Goal: Task Accomplishment & Management: Manage account settings

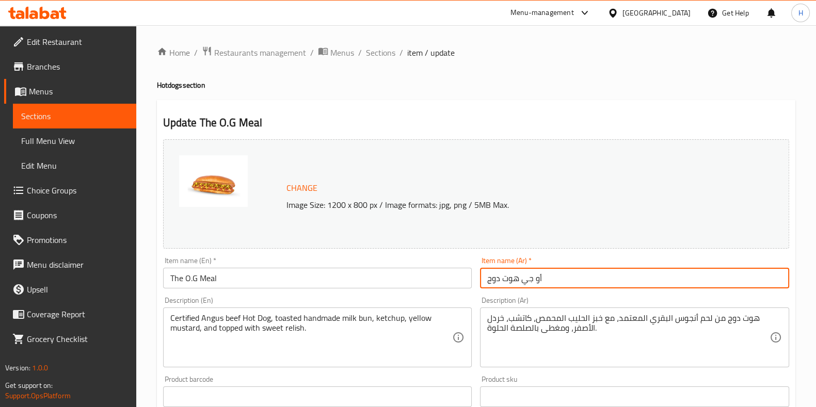
drag, startPoint x: 555, startPoint y: 284, endPoint x: 410, endPoint y: 291, distance: 145.2
click at [410, 291] on div "Change Image Size: 1200 x 800 px / Image formats: jpg, png / 5MB Max. Item name…" at bounding box center [476, 365] width 634 height 460
paste input "وجبة او جي هوت دوغ"
type input "وجبة او جي هوت دوغ"
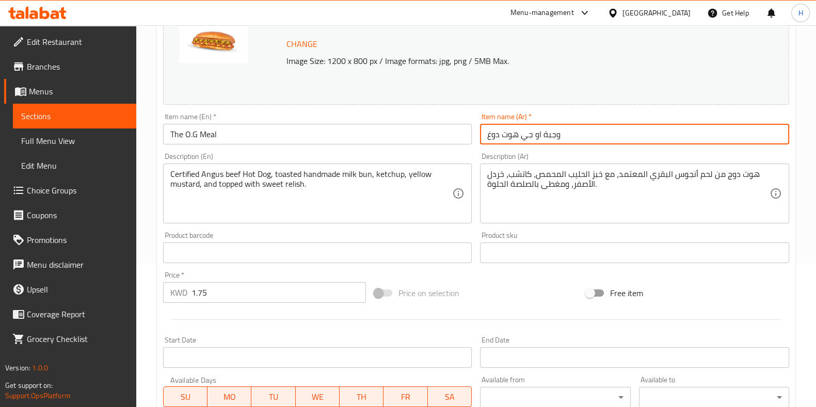
scroll to position [258, 0]
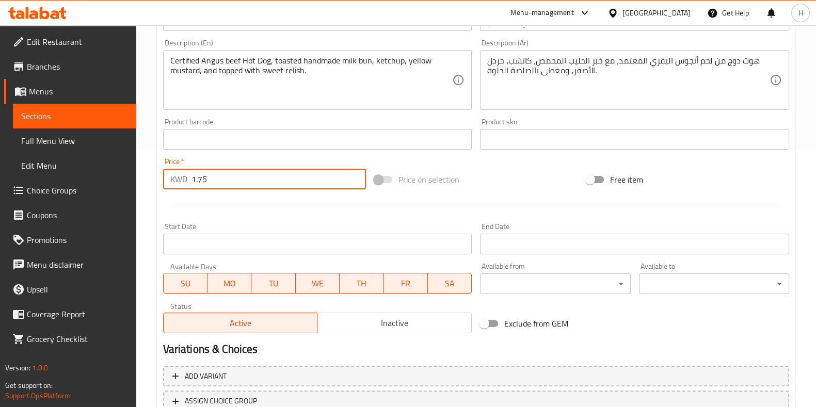
drag, startPoint x: 171, startPoint y: 184, endPoint x: 125, endPoint y: 184, distance: 46.5
click at [125, 184] on div "Edit Restaurant Branches Menus Sections Full Menu View Edit Menu Choice Groups …" at bounding box center [408, 127] width 816 height 719
paste input "2.950"
type input "2.950"
click at [228, 197] on div at bounding box center [476, 206] width 634 height 25
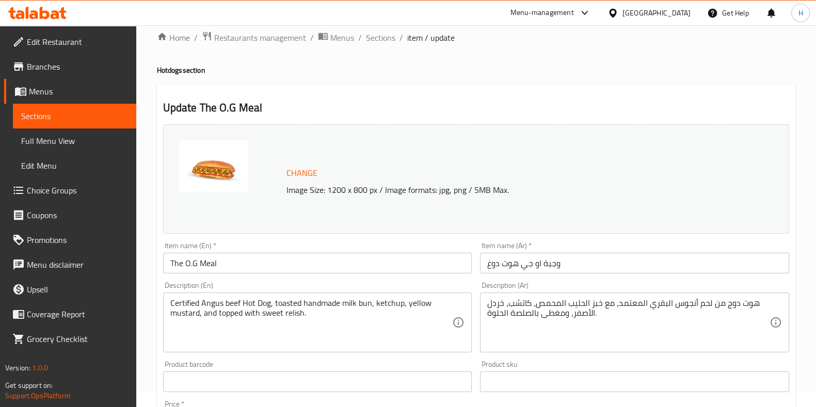
scroll to position [13, 0]
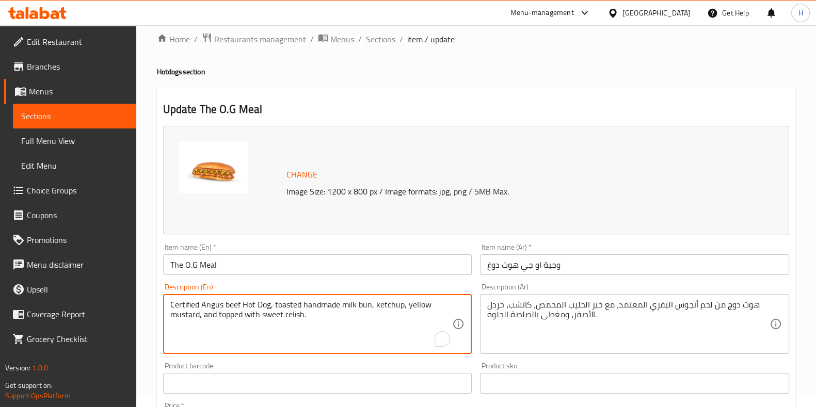
drag, startPoint x: 187, startPoint y: 302, endPoint x: 147, endPoint y: 293, distance: 40.8
paste textarea "Served with seasoned fries, accompanied by your choice of sauce, and your choic…"
type textarea "Certified Angus beef Hot Dog, toasted handmade milk bun, ketchup, yellow mustar…"
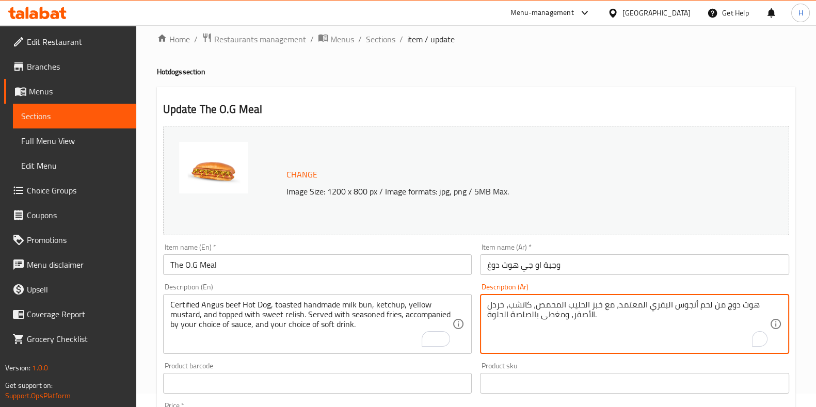
click at [721, 308] on textarea "هوت دوج من لحم أنجوس البقري المعتمد، مع خبز الحليب المحمص، كاتشب، خردل الأصفر، …" at bounding box center [628, 324] width 282 height 49
click at [720, 308] on textarea "هوت دوج من لحم أنجوس البقري المعتمد، مع خبز الحليب المحمص، كاتشب، خردل الأصفر، …" at bounding box center [628, 324] width 282 height 49
paste textarea "لحم أنجوس معتمد، خبز زبدة اللبن المحمص يدويًا، بصل أبيض سوتيه، طماطم طازجة، كات…"
type textarea "هوت دوغ لحم أنجوس معتمد، خبز زبدة اللبن المحمص يدويًا، بصل أبيض سوتيه، طماطم طا…"
click at [630, 242] on div "Item name (Ar)   * وجبة او جي هوت دوغ Item name (Ar) *" at bounding box center [634, 260] width 317 height 40
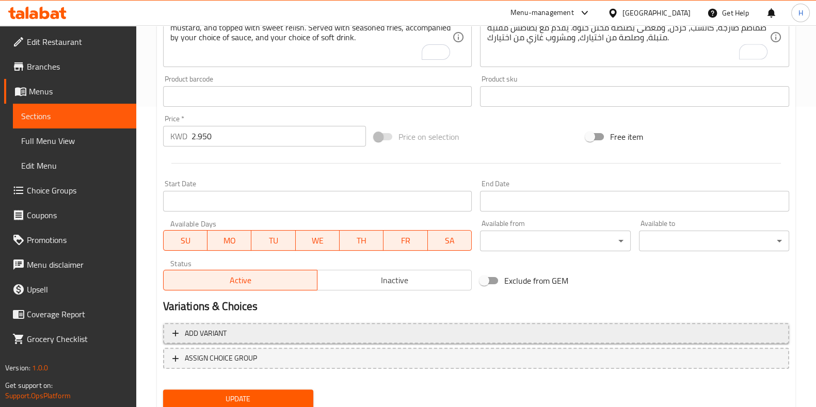
scroll to position [336, 0]
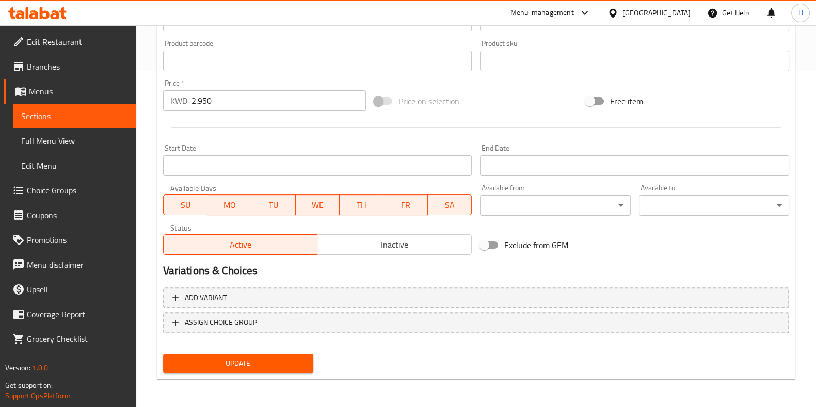
click at [272, 365] on span "Update" at bounding box center [238, 363] width 134 height 13
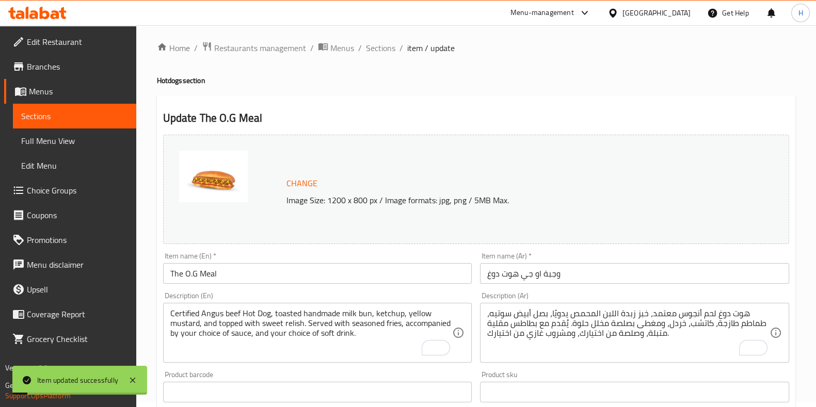
scroll to position [0, 0]
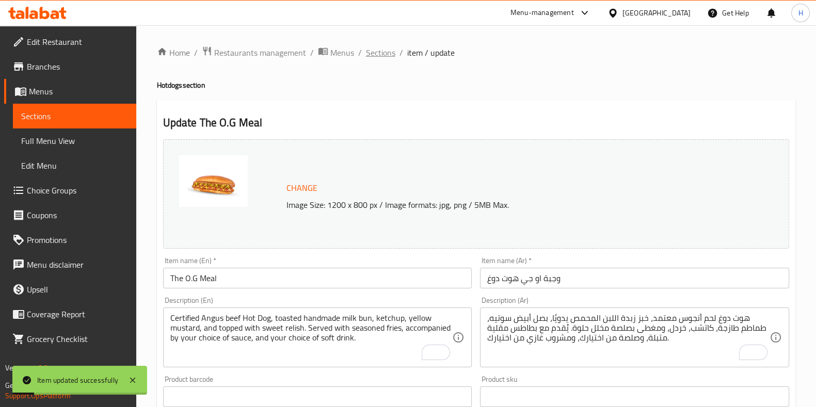
click at [376, 56] on span "Sections" at bounding box center [380, 52] width 29 height 12
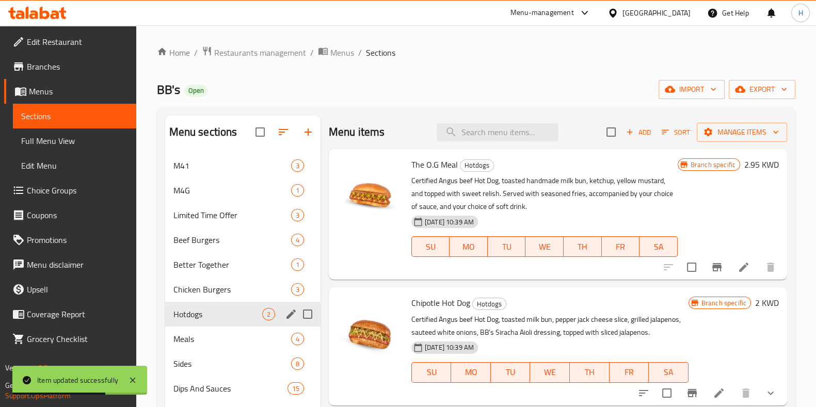
click at [208, 321] on div "Hotdogs 2" at bounding box center [242, 314] width 155 height 25
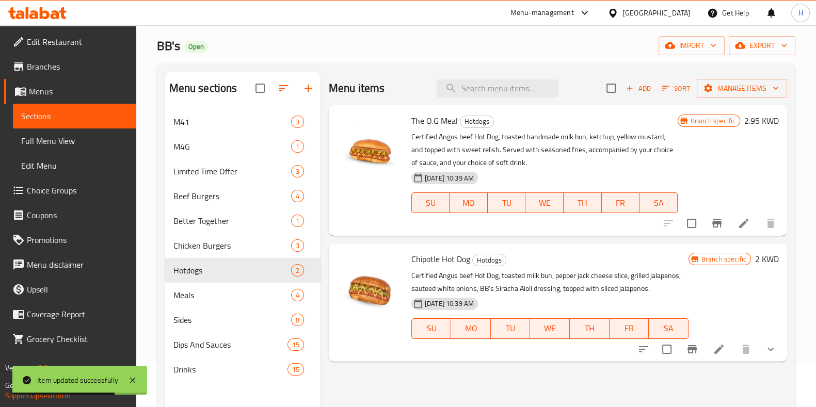
scroll to position [64, 0]
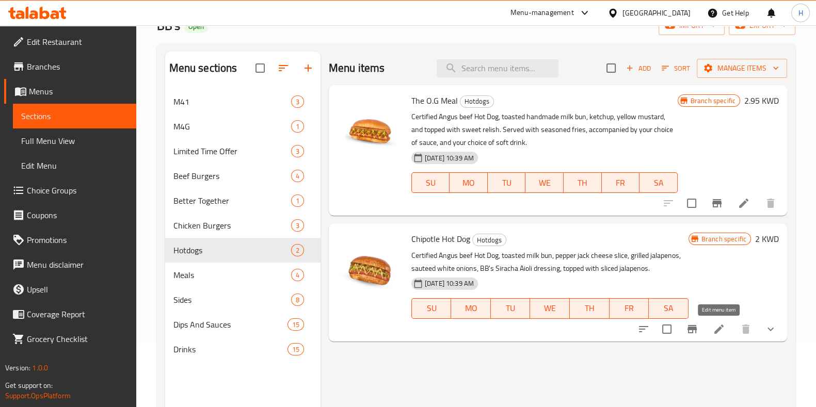
click at [714, 326] on icon at bounding box center [719, 329] width 12 height 12
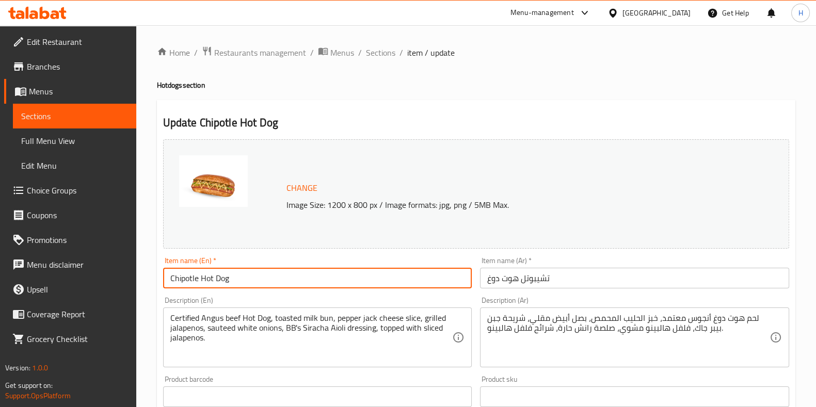
drag, startPoint x: 248, startPoint y: 277, endPoint x: 154, endPoint y: 277, distance: 93.4
click at [154, 277] on div "Home / Restaurants management / Menus / Sections / item / update Hotdogs sectio…" at bounding box center [476, 393] width 680 height 736
paste input "The Chipotle Blaze Meal"
type input "The Chipotle Blaze Meal"
click at [379, 52] on span "Sections" at bounding box center [380, 52] width 29 height 12
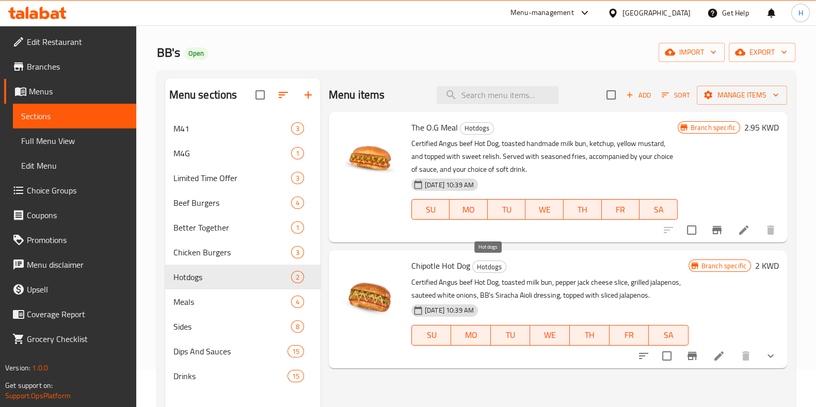
scroll to position [64, 0]
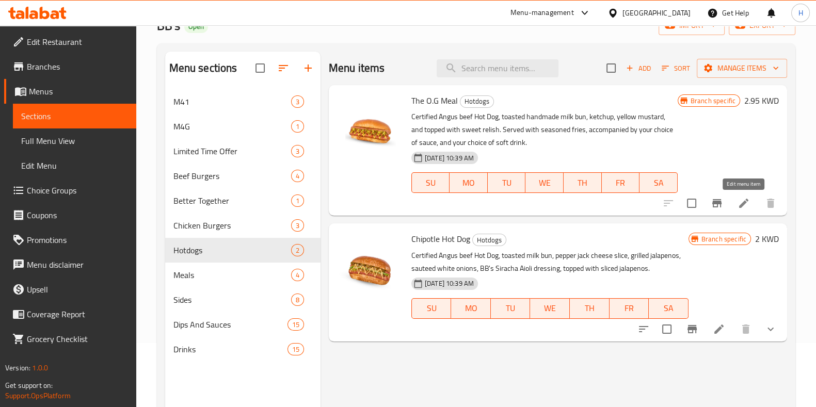
click at [739, 208] on icon at bounding box center [744, 203] width 12 height 12
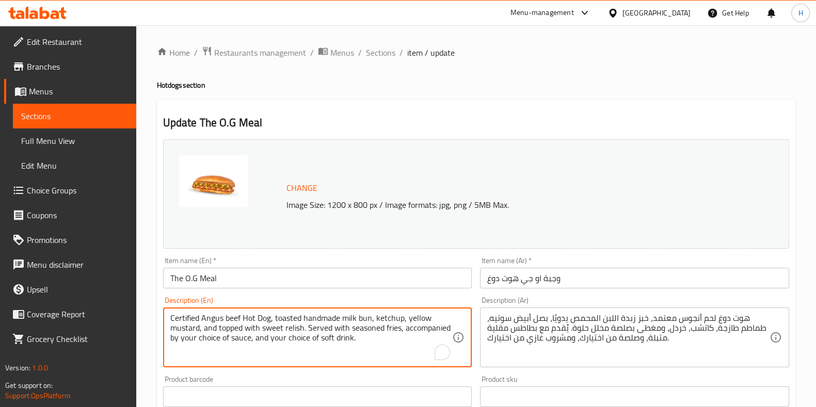
drag, startPoint x: 368, startPoint y: 342, endPoint x: 145, endPoint y: 281, distance: 231.2
click at [145, 281] on div "Home / Restaurants management / Menus / Sections / item / update Hotdogs sectio…" at bounding box center [476, 384] width 680 height 719
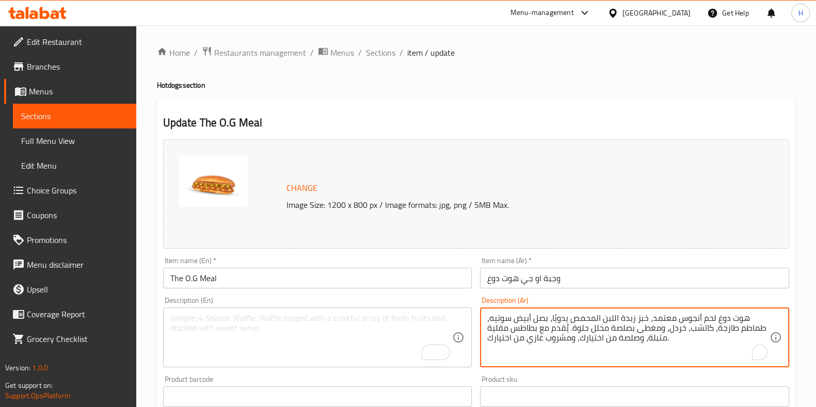
drag, startPoint x: 653, startPoint y: 337, endPoint x: 489, endPoint y: 274, distance: 175.8
click at [532, 311] on div "هوت دوغ لحم أنجوس معتمد، خبز زبدة اللبن المحمص يدويًا، بصل أبيض سوتيه، طماطم طا…" at bounding box center [634, 338] width 309 height 60
drag, startPoint x: 532, startPoint y: 311, endPoint x: 529, endPoint y: 316, distance: 5.8
click at [532, 311] on div "هوت دوغ لحم أنجوس معتمد، خبز زبدة اللبن المحمص يدويًا، بصل أبيض سوتيه، طماطم طا…" at bounding box center [634, 338] width 309 height 60
click at [529, 316] on textarea "هوت دوغ لحم أنجوس معتمد، خبز زبدة اللبن المحمص يدويًا، بصل أبيض سوتيه، طماطم طا…" at bounding box center [628, 337] width 282 height 49
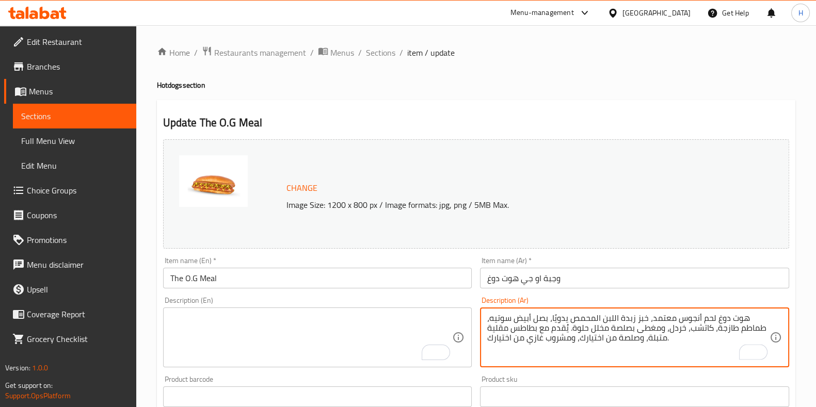
click at [529, 316] on textarea "هوت دوغ لحم أنجوس معتمد، خبز زبدة اللبن المحمص يدويًا، بصل أبيض سوتيه، طماطم طا…" at bounding box center [628, 337] width 282 height 49
click at [211, 279] on input "The O.G Meal" at bounding box center [317, 278] width 309 height 21
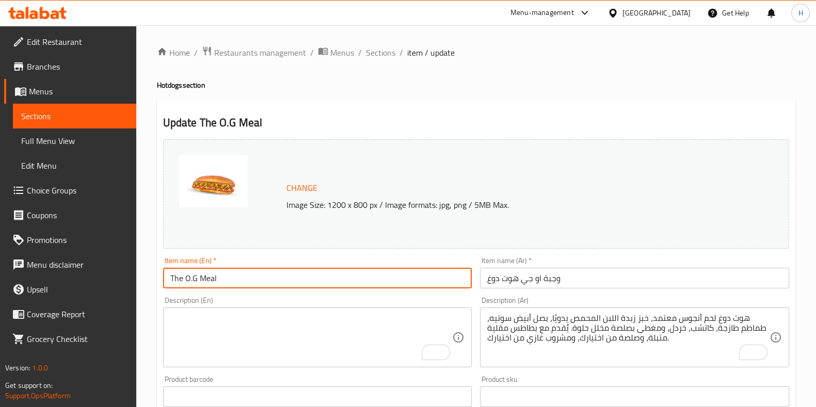
click at [211, 279] on input "The O.G Meal" at bounding box center [317, 278] width 309 height 21
type input "The O.G"
click at [560, 281] on input "وجبة او جي هوت دوغ" at bounding box center [634, 278] width 309 height 21
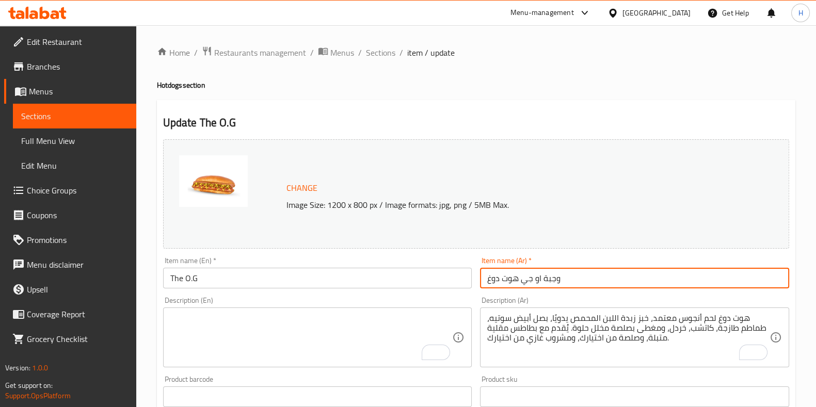
click at [560, 281] on input "وجبة او جي هوت دوغ" at bounding box center [634, 278] width 309 height 21
click at [544, 279] on input "وجبة او جي هوت دوغ" at bounding box center [634, 278] width 309 height 21
click at [555, 282] on input "وجبة او جي هوت دوغ" at bounding box center [634, 278] width 309 height 21
type input "او جي هوت دوغ"
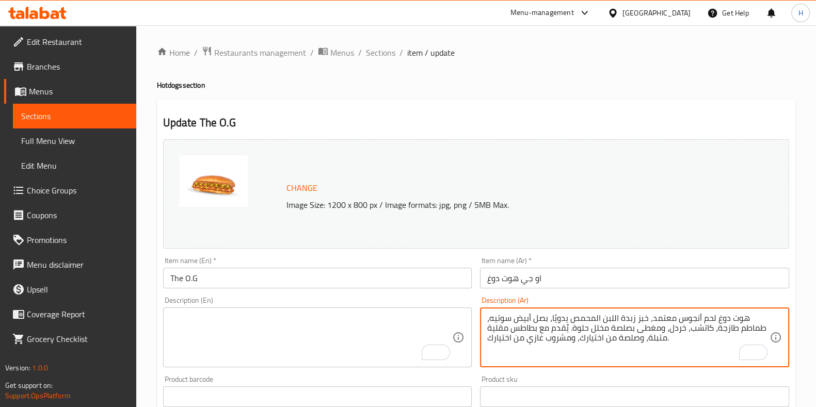
click at [586, 332] on textarea "هوت دوغ لحم أنجوس معتمد، خبز زبدة اللبن المحمص يدويًا، بصل أبيض سوتيه، طماطم طا…" at bounding box center [628, 337] width 282 height 49
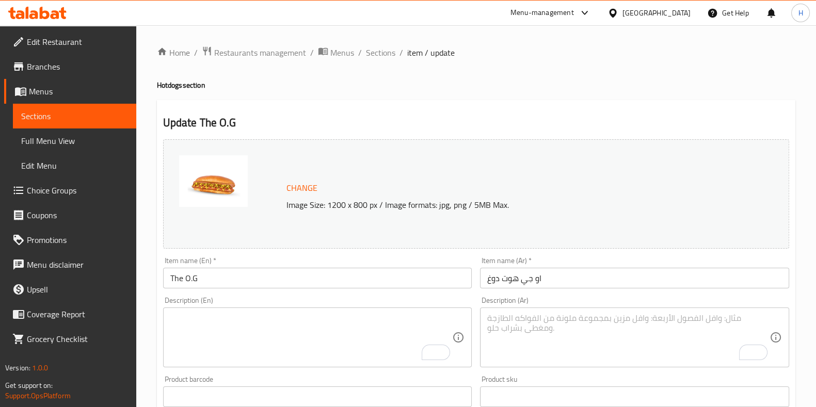
click at [523, 374] on div "Product sku Product sku" at bounding box center [634, 392] width 317 height 40
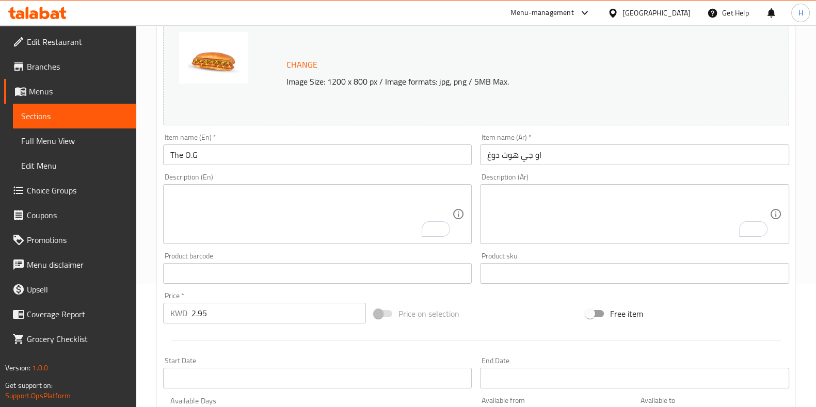
scroll to position [194, 0]
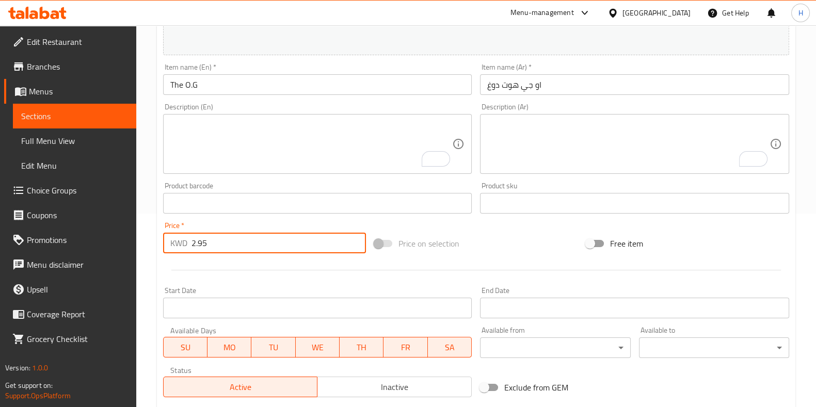
drag, startPoint x: 225, startPoint y: 250, endPoint x: 157, endPoint y: 248, distance: 67.7
click at [157, 248] on div "Update The O.G Change Image Size: 1200 x 800 px / Image formats: jpg, png / 5MB…" at bounding box center [476, 215] width 639 height 616
type input "1.700"
click at [184, 253] on div "KWD 1.700 Price *" at bounding box center [264, 243] width 203 height 21
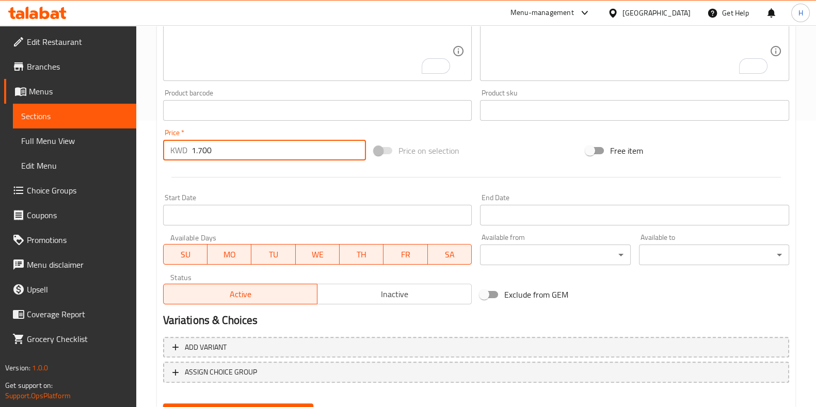
scroll to position [336, 0]
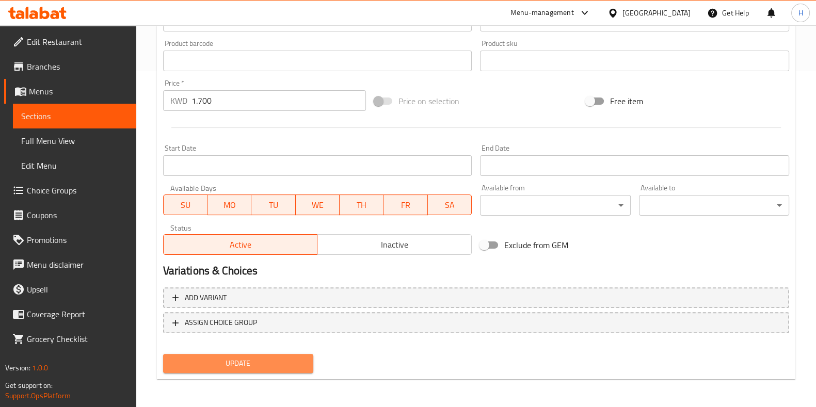
click at [251, 355] on button "Update" at bounding box center [238, 363] width 150 height 19
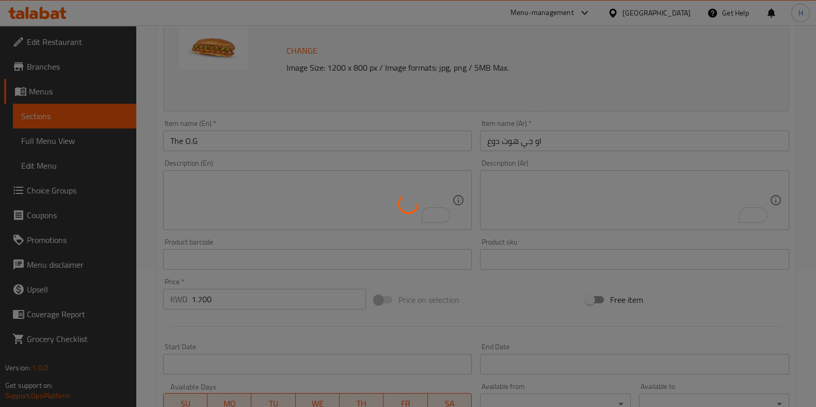
scroll to position [0, 0]
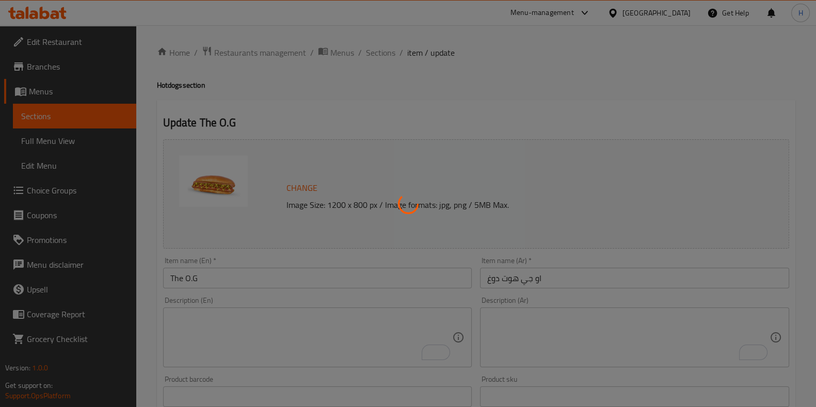
click at [383, 53] on div at bounding box center [408, 203] width 816 height 407
click at [235, 281] on div at bounding box center [408, 203] width 816 height 407
click at [385, 44] on div at bounding box center [408, 203] width 816 height 407
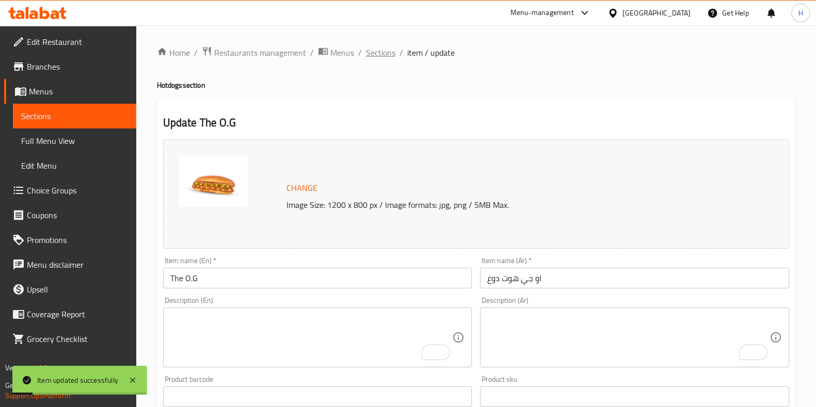
click at [374, 56] on span "Sections" at bounding box center [380, 52] width 29 height 12
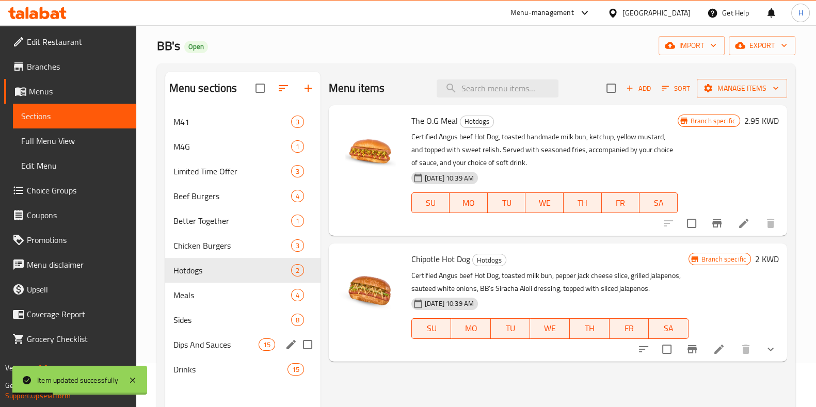
scroll to position [64, 0]
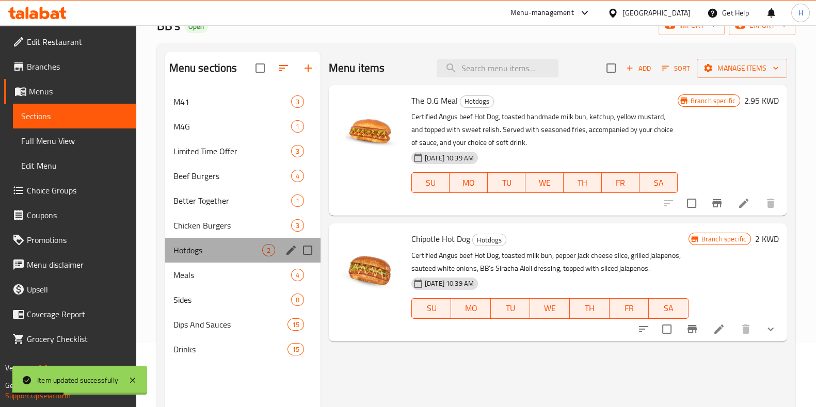
click at [204, 259] on div "Hotdogs 2" at bounding box center [242, 250] width 155 height 25
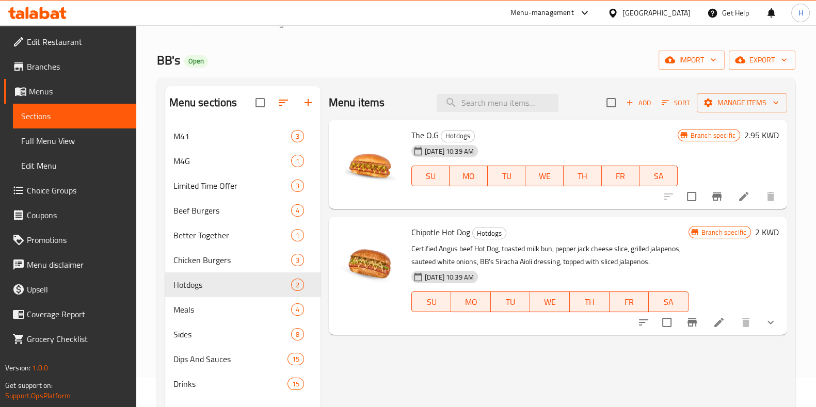
scroll to position [0, 0]
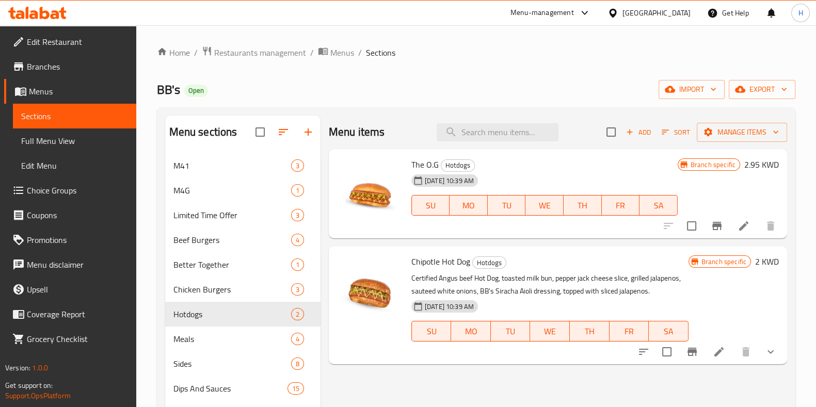
click at [741, 230] on icon at bounding box center [743, 225] width 9 height 9
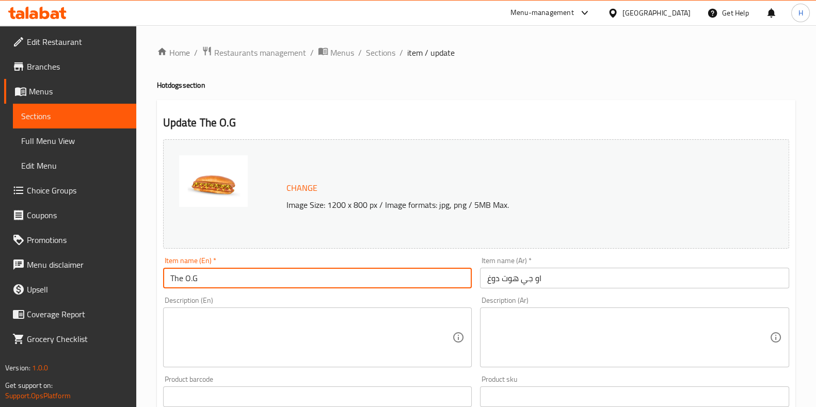
drag, startPoint x: 203, startPoint y: 288, endPoint x: 141, endPoint y: 291, distance: 61.5
click at [141, 291] on div "Home / Restaurants management / Menus / Sections / item / update Hotdogs sectio…" at bounding box center [476, 384] width 680 height 719
paste input "Hot Dog"
type input "The O.G Hot Dog"
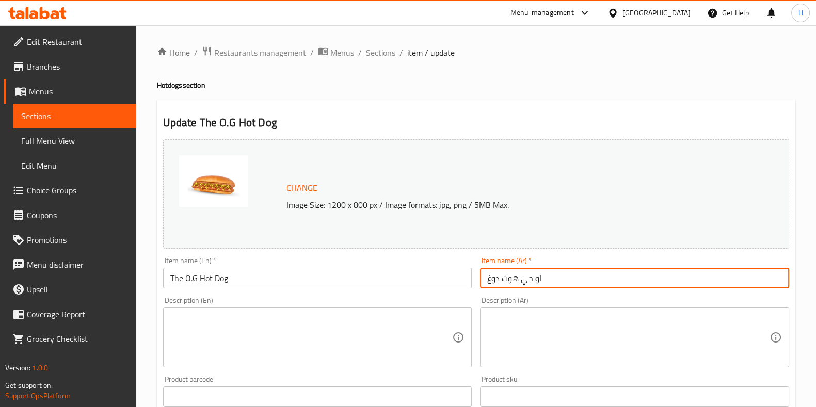
click at [523, 280] on input "او جي هوت دوغ" at bounding box center [634, 278] width 309 height 21
click at [524, 281] on input "او جي هوت دوغ" at bounding box center [634, 278] width 309 height 21
paste input "أو جي هوت دوج"
type input "أو جي هوت دوج"
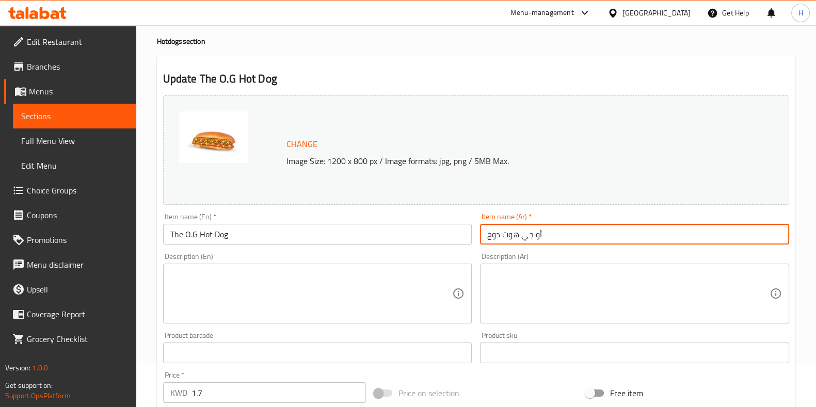
scroll to position [64, 0]
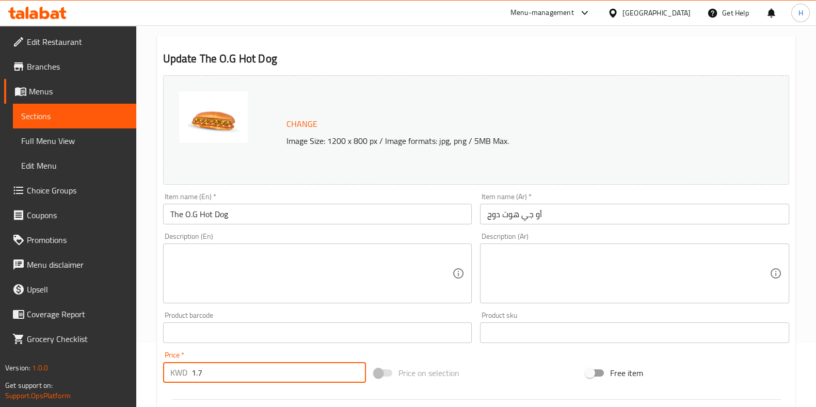
paste input "950"
drag, startPoint x: 220, startPoint y: 368, endPoint x: 165, endPoint y: 375, distance: 55.8
click at [165, 375] on div "KWD 1.950 Price *" at bounding box center [264, 372] width 203 height 21
type input "1.950"
click at [217, 357] on div "Price   * KWD 1.950 Price *" at bounding box center [264, 367] width 203 height 31
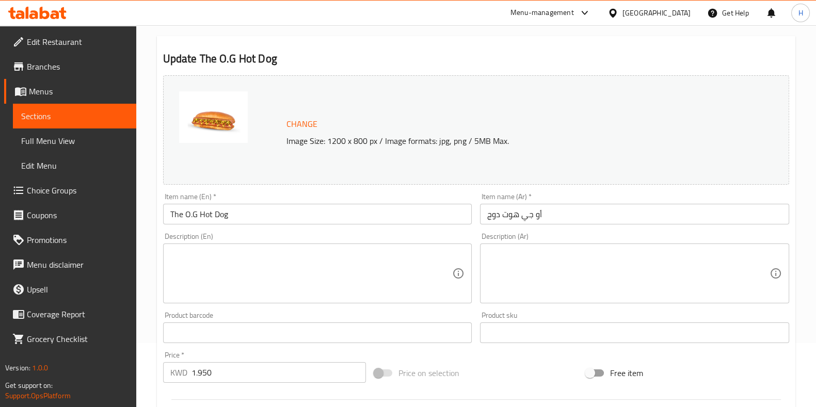
click at [260, 274] on textarea at bounding box center [311, 273] width 282 height 49
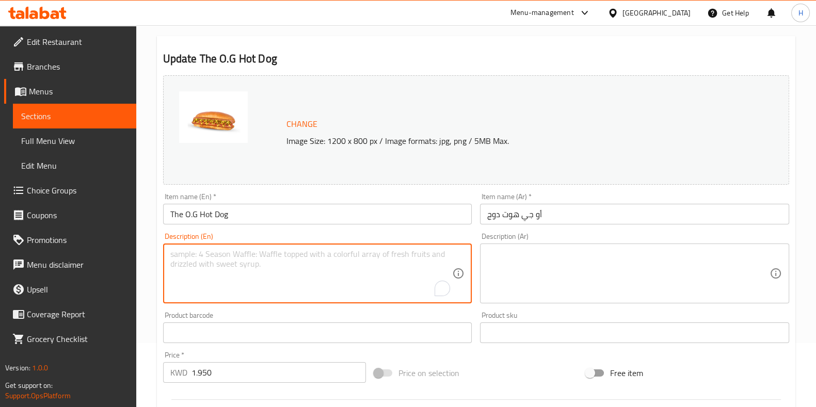
paste textarea "Certified Angus beef Hot Dog, toasted handmade milk bun, ketchup, yellow mustar…"
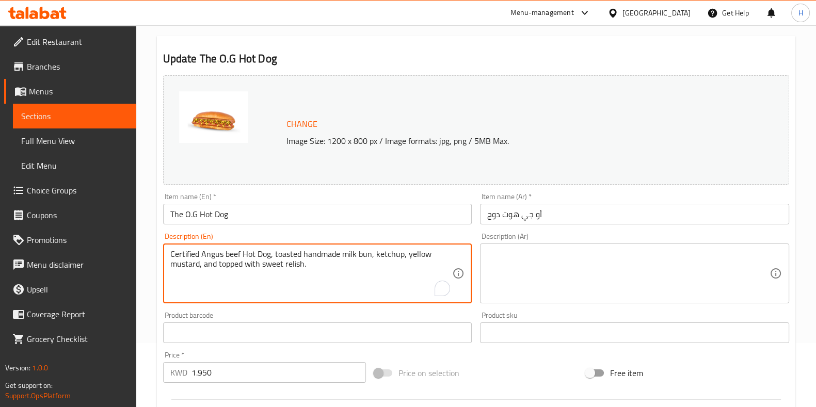
type textarea "Certified Angus beef Hot Dog, toasted handmade milk bun, ketchup, yellow mustar…"
click at [581, 269] on textarea at bounding box center [628, 273] width 282 height 49
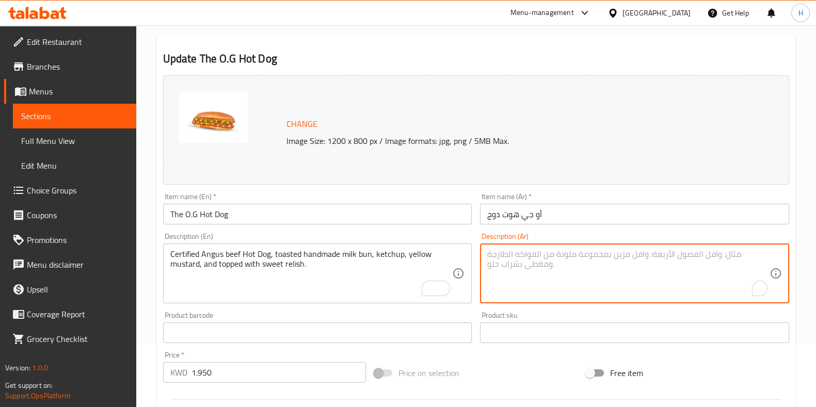
paste textarea "هوت دوج من لحم أنجوس البقري المعتمد، مع خبز الحليب المحمص، كاتشب، خردل الأصفر، …"
type textarea "هوت دوج من لحم أنجوس البقري المعتمد، مع خبز الحليب المحمص، كاتشب، خردل الأصفر، …"
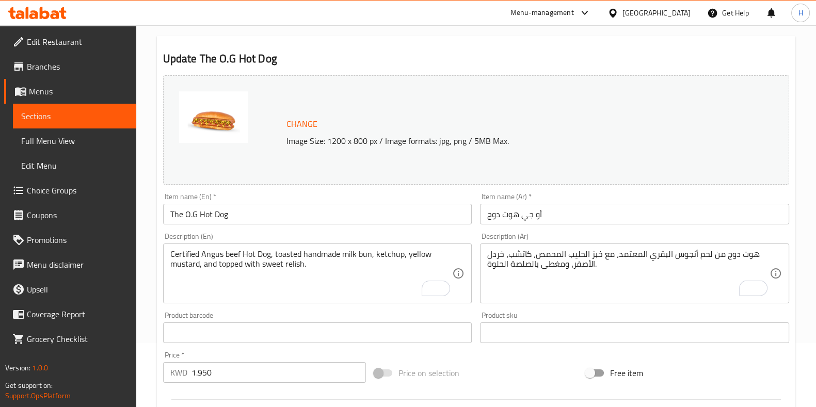
click at [447, 319] on div "Product barcode Product barcode" at bounding box center [317, 327] width 309 height 31
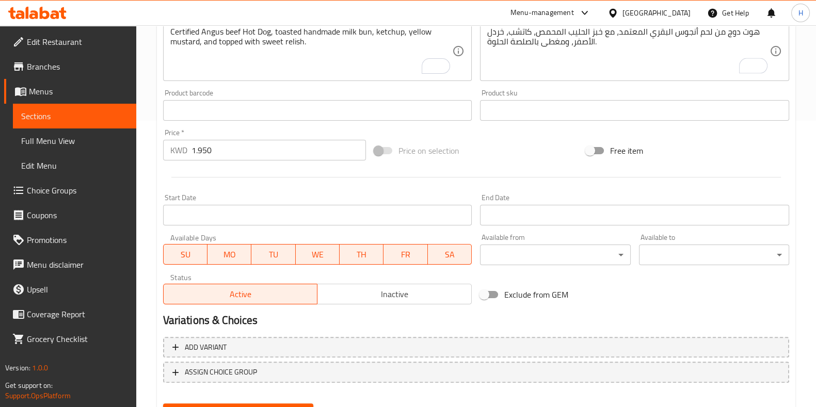
scroll to position [336, 0]
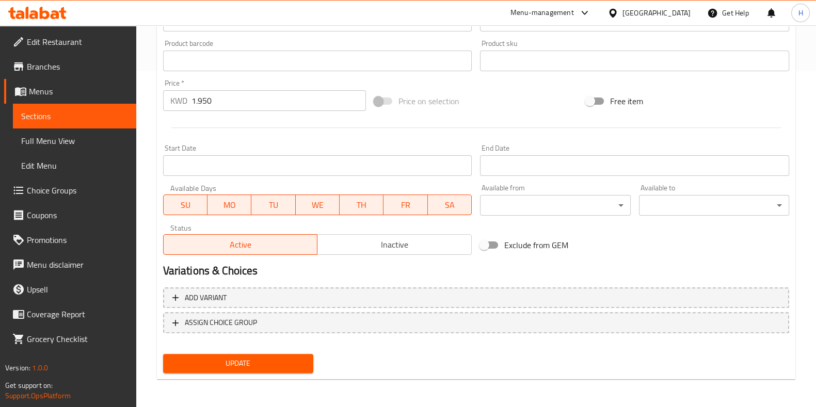
click at [266, 375] on div "Update" at bounding box center [238, 363] width 158 height 27
click at [285, 363] on span "Update" at bounding box center [238, 363] width 134 height 13
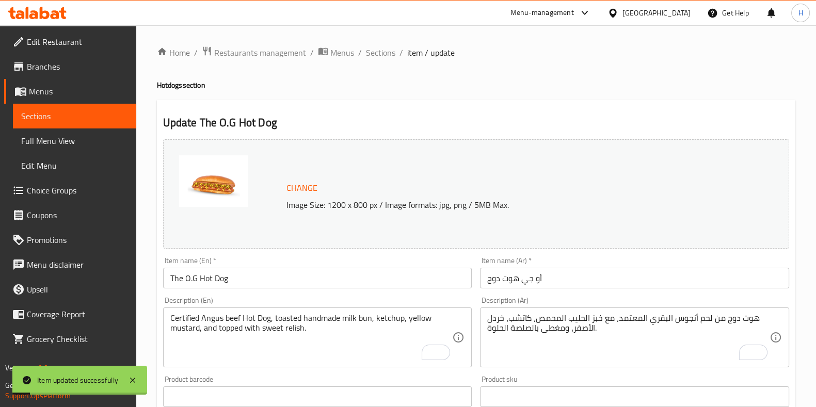
drag, startPoint x: 389, startPoint y: 53, endPoint x: 405, endPoint y: 77, distance: 29.1
click at [389, 53] on span "Sections" at bounding box center [380, 52] width 29 height 12
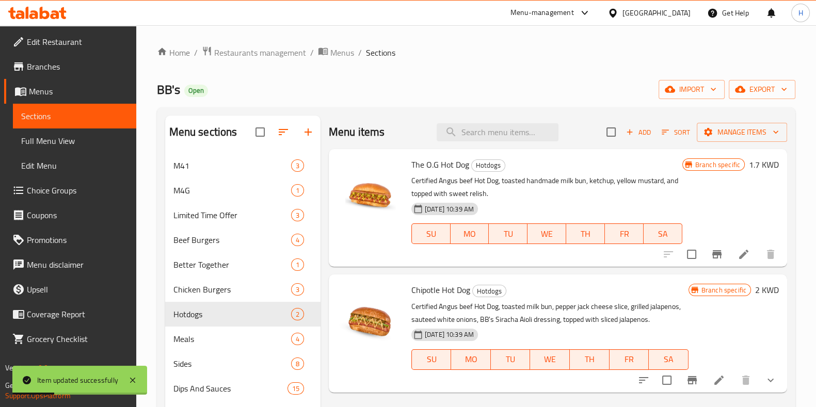
click at [725, 356] on div "Branch specific 2 KWD" at bounding box center [734, 333] width 90 height 101
click at [724, 380] on icon at bounding box center [719, 380] width 12 height 12
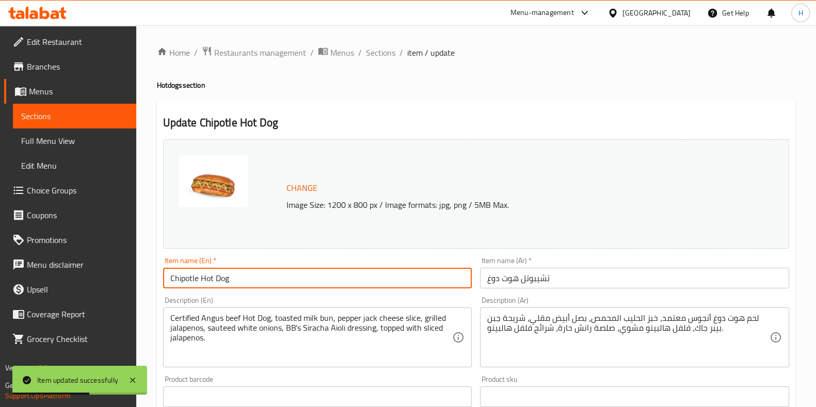
drag, startPoint x: 253, startPoint y: 281, endPoint x: 30, endPoint y: 286, distance: 222.5
click at [28, 286] on div "Edit Restaurant Branches Menus Sections Full Menu View Edit Menu Choice Groups …" at bounding box center [408, 393] width 816 height 736
click at [255, 277] on input "Chipotle Hot Dog" at bounding box center [317, 278] width 309 height 21
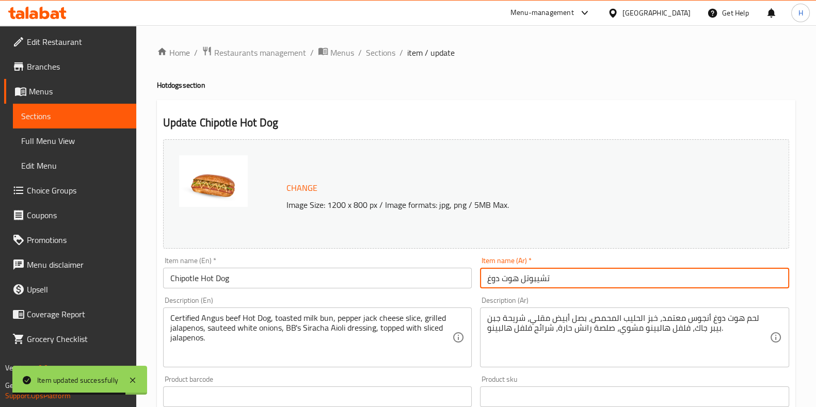
click at [495, 280] on input "تشيبوتل هوت دوغ" at bounding box center [634, 278] width 309 height 21
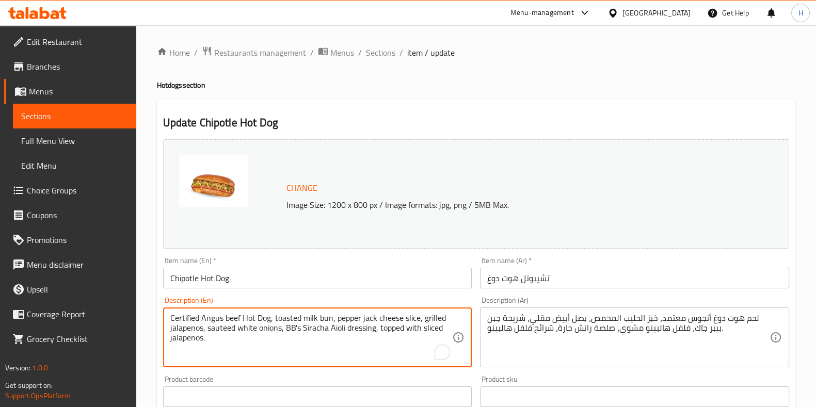
drag, startPoint x: 199, startPoint y: 342, endPoint x: 130, endPoint y: 313, distance: 74.3
paste textarea "é"
type textarea "Certified Angus beef Hot Dog, toasted milk bun, pepper jack cheese slice, grill…"
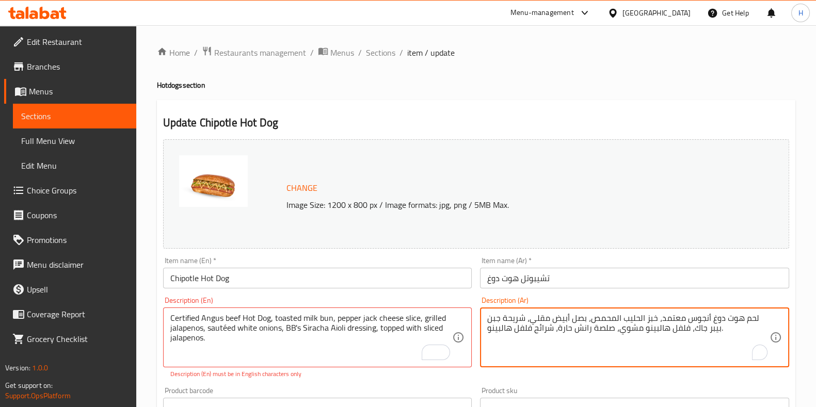
click at [627, 326] on textarea "لحم هوت دوغ أنجوس معتمد، خبز الحليب المحمص، بصل أبيض مقلي، شريحة جبن بيبر جاك، …" at bounding box center [628, 337] width 282 height 49
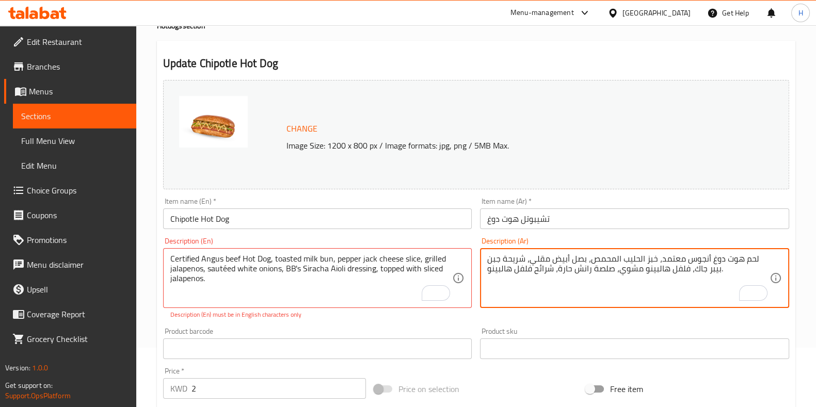
scroll to position [64, 0]
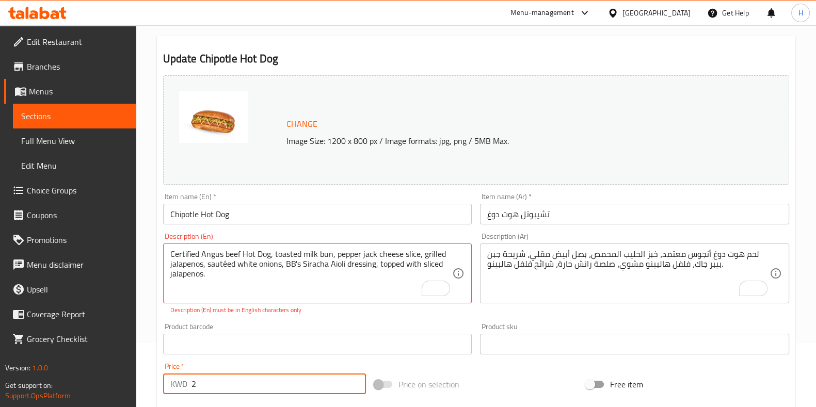
click at [176, 386] on div "KWD 2 Price *" at bounding box center [264, 384] width 203 height 21
paste input ".000"
type input "2.000"
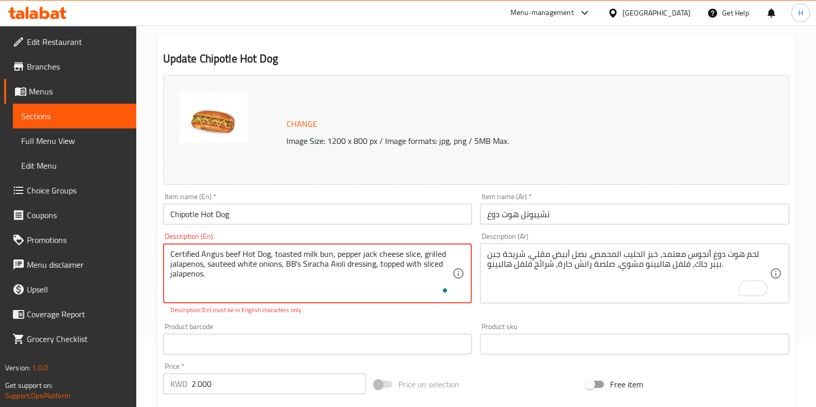
type textarea "Certified Angus beef Hot Dog, toasted milk bun, pepper jack cheese slice, grill…"
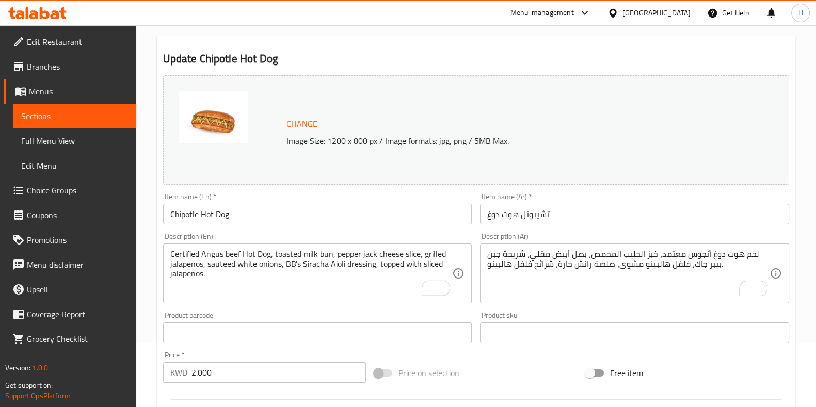
click at [349, 320] on div "Product barcode Product barcode" at bounding box center [317, 328] width 317 height 40
click at [281, 315] on div "Product barcode Product barcode" at bounding box center [317, 327] width 309 height 31
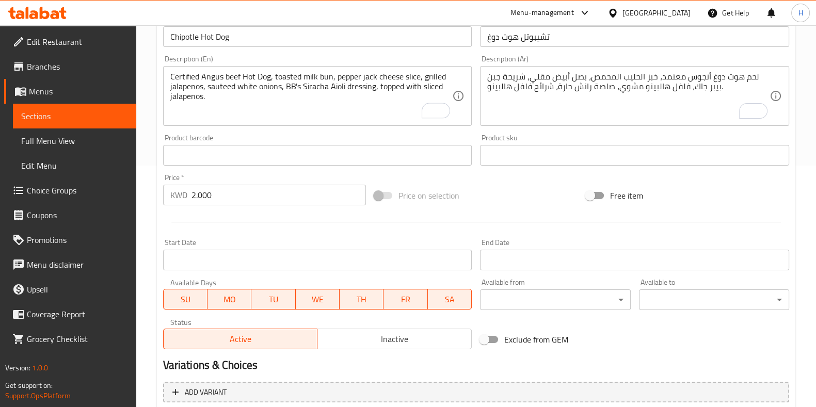
scroll to position [354, 0]
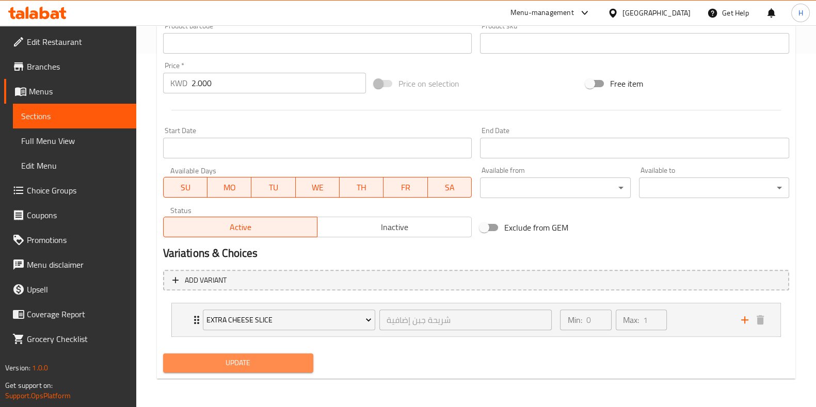
click at [216, 360] on span "Update" at bounding box center [238, 363] width 134 height 13
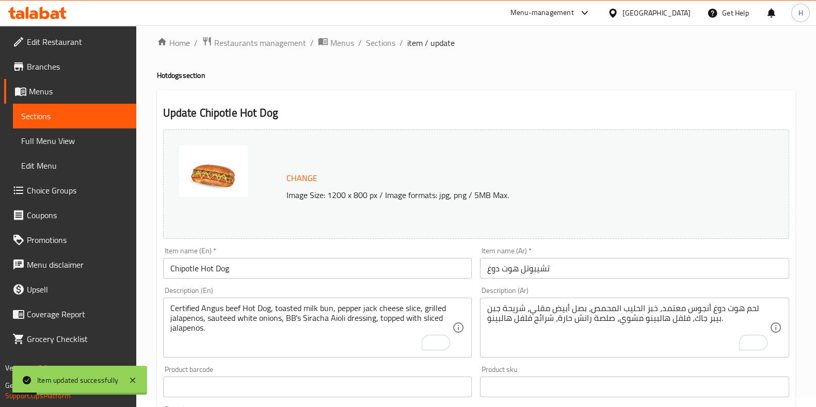
scroll to position [0, 0]
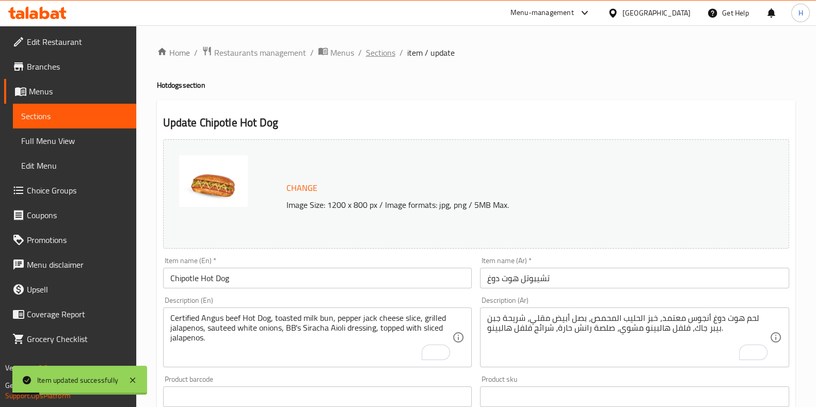
click at [387, 46] on span "Sections" at bounding box center [380, 52] width 29 height 12
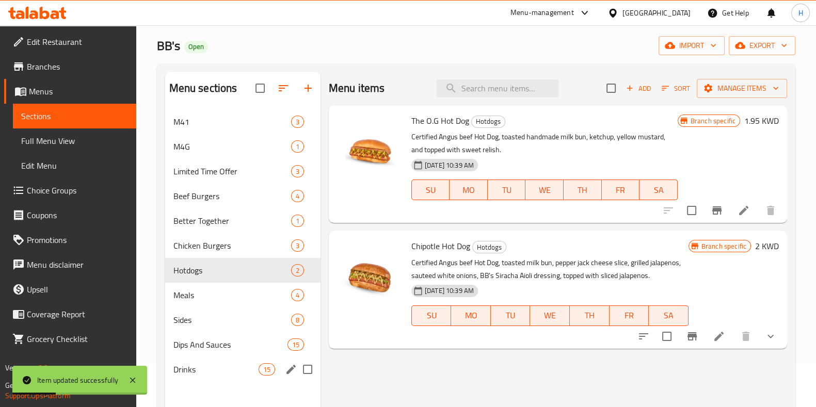
scroll to position [129, 0]
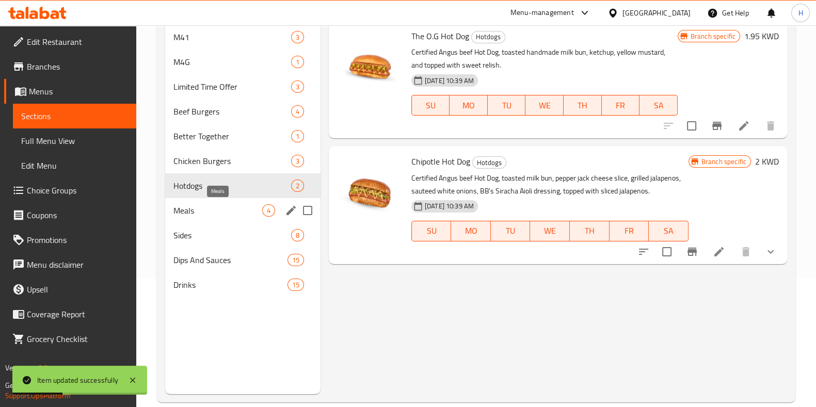
click at [198, 215] on span "Meals" at bounding box center [217, 210] width 89 height 12
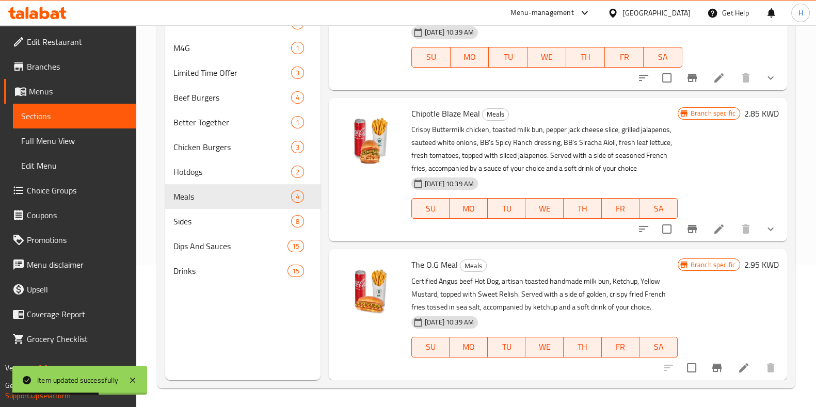
scroll to position [145, 0]
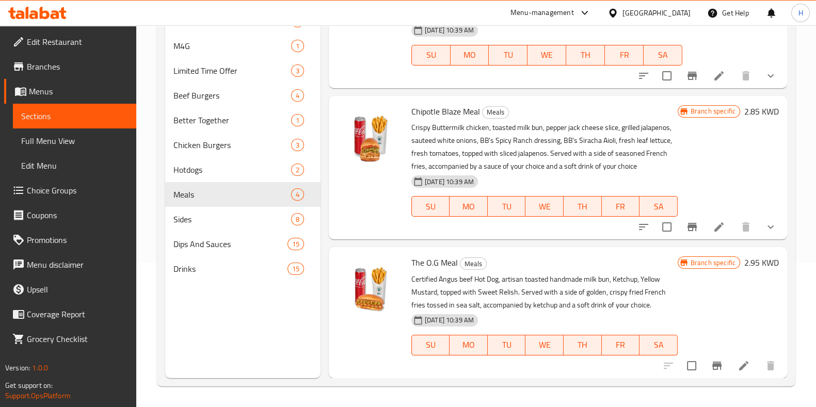
click at [738, 364] on icon at bounding box center [744, 366] width 12 height 12
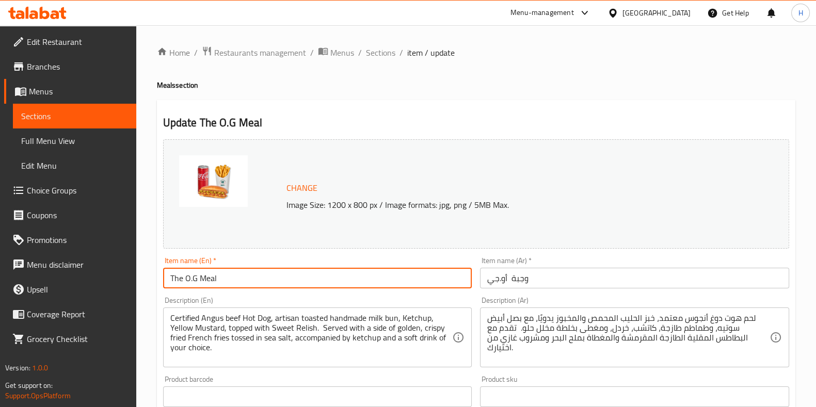
drag, startPoint x: 244, startPoint y: 279, endPoint x: 111, endPoint y: 281, distance: 133.2
click at [111, 281] on div "Edit Restaurant Branches Menus Sections Full Menu View Edit Menu Choice Groups …" at bounding box center [408, 384] width 816 height 719
click at [511, 279] on input "وجبة أو.جي" at bounding box center [634, 278] width 309 height 21
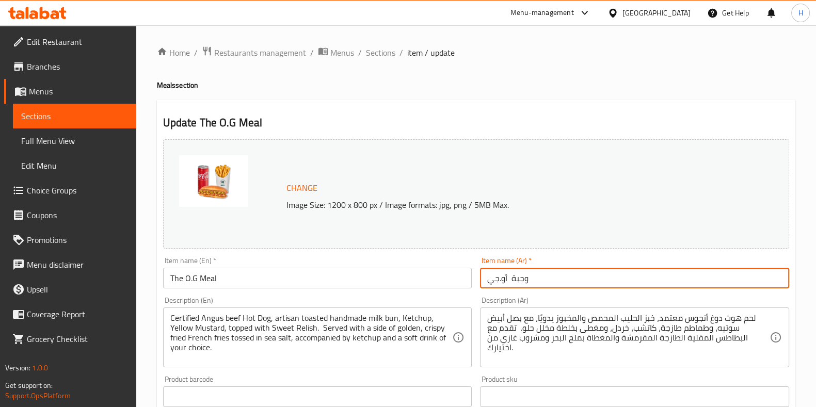
click at [511, 279] on input "وجبة أو.جي" at bounding box center [634, 278] width 309 height 21
paste input "وجبة او جي هوت دوغ"
type input "وجبة او جي هوت دوغ"
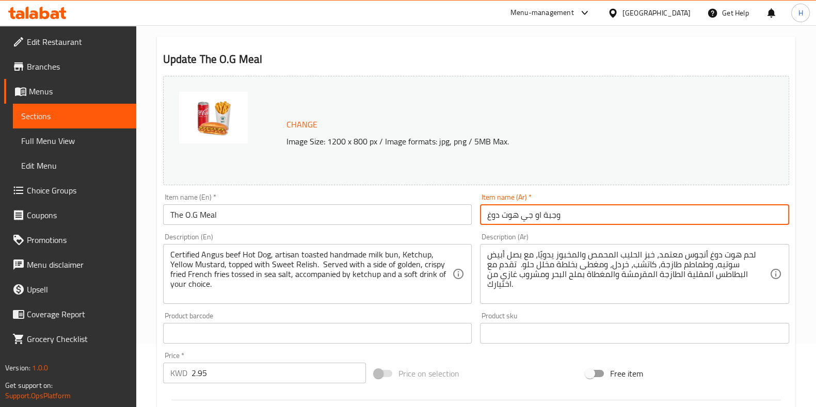
scroll to position [64, 0]
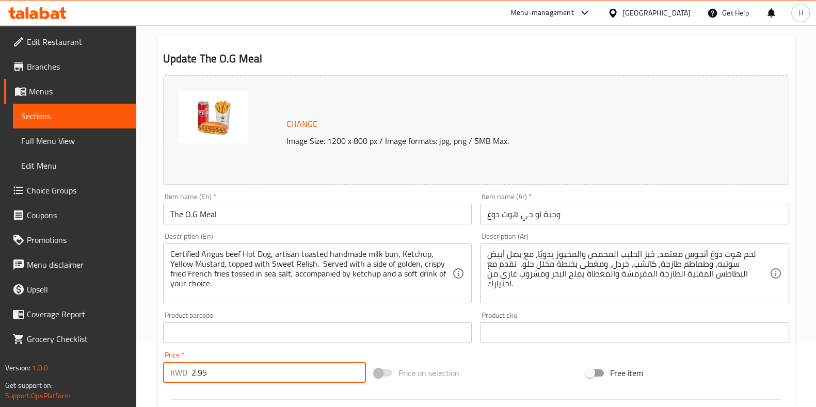
drag, startPoint x: 147, startPoint y: 375, endPoint x: 137, endPoint y: 375, distance: 9.8
click at [137, 375] on div "Home / Restaurants management / Menus / Sections / item / update Meals section …" at bounding box center [476, 320] width 680 height 719
paste input "0"
type input "2.950"
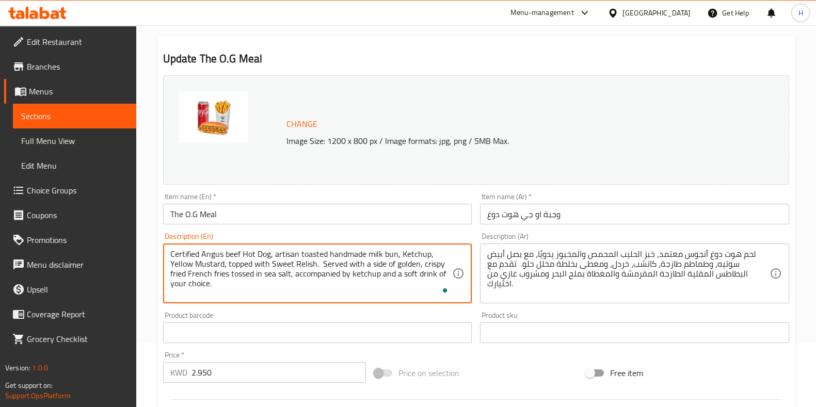
drag, startPoint x: 176, startPoint y: 273, endPoint x: 155, endPoint y: 244, distance: 35.2
paste textarea "toasted handmade milk bun, ketchup, yellow mustard, and topped with sweet relis…"
type textarea "Certified Angus beef Hot Dog, toasted handmade milk bun, ketchup, yellow mustar…"
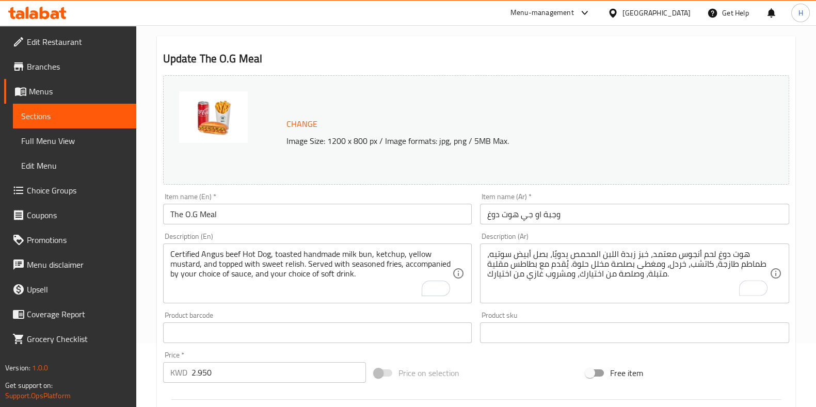
click at [324, 312] on div "Product barcode Product barcode" at bounding box center [317, 327] width 309 height 31
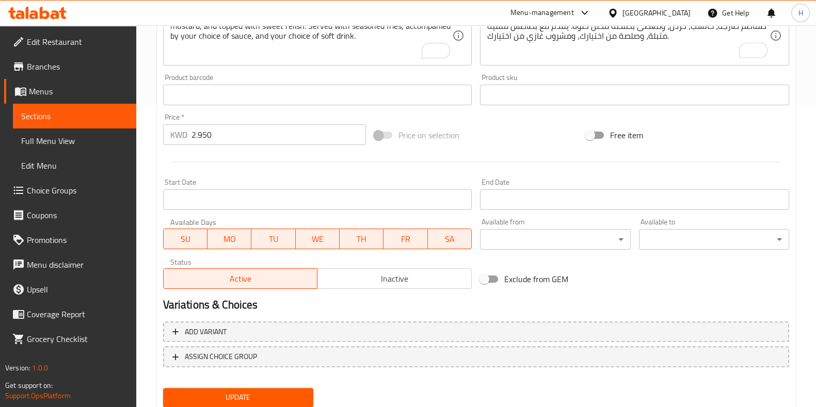
scroll to position [336, 0]
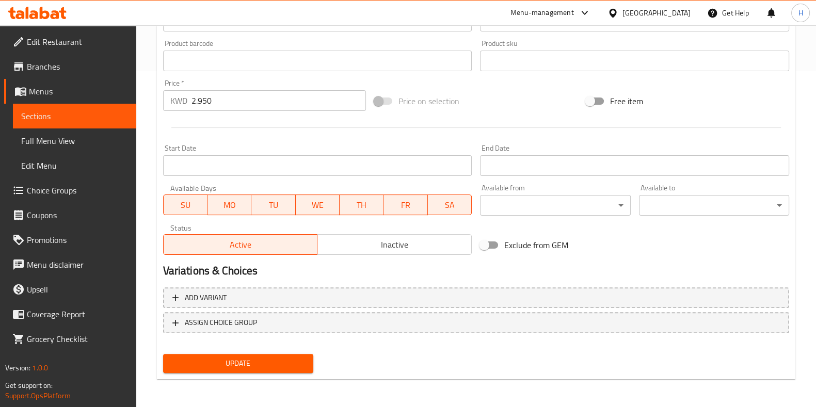
drag, startPoint x: 251, startPoint y: 361, endPoint x: 246, endPoint y: 365, distance: 7.3
click at [247, 363] on span "Update" at bounding box center [238, 363] width 134 height 13
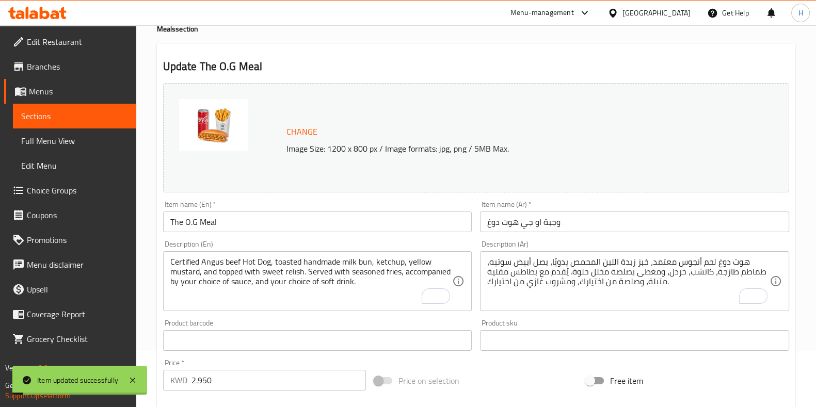
scroll to position [13, 0]
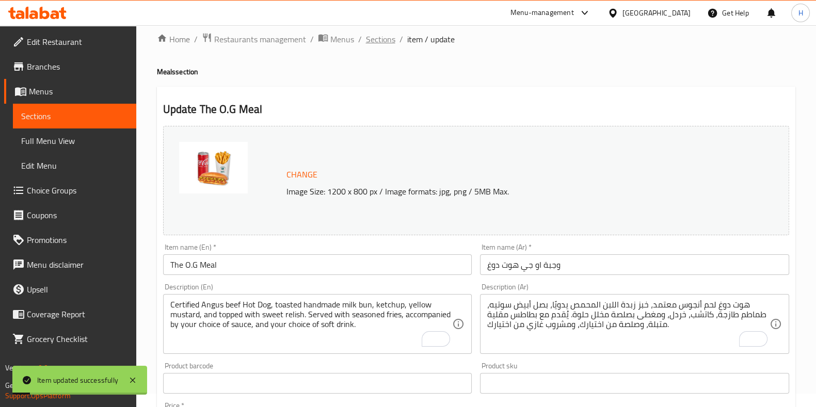
click at [387, 41] on span "Sections" at bounding box center [380, 39] width 29 height 12
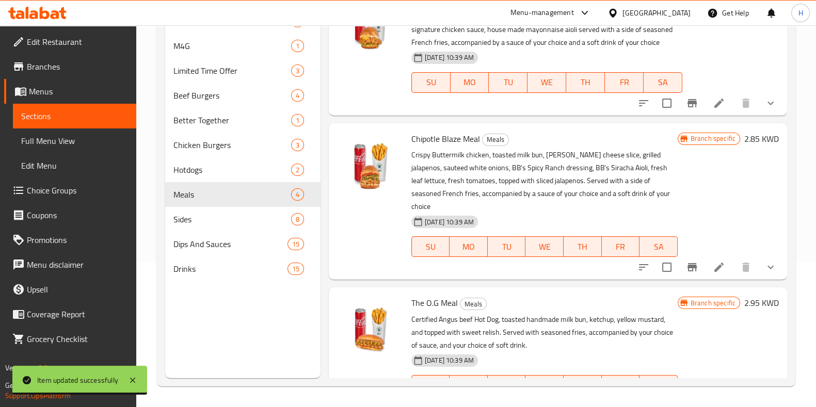
scroll to position [160, 0]
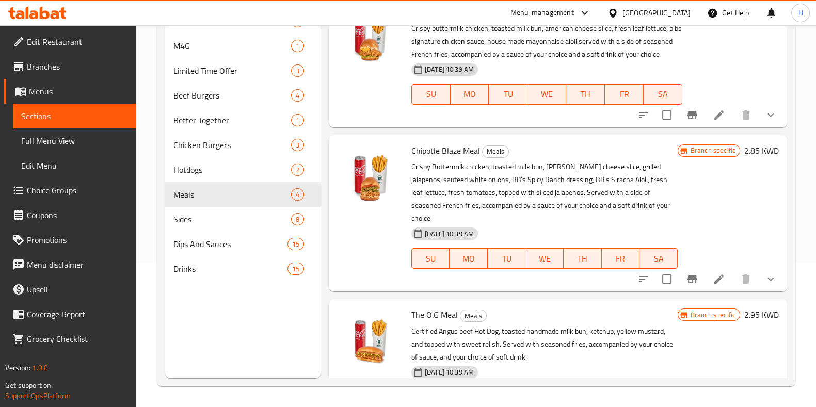
click at [714, 284] on icon at bounding box center [718, 279] width 9 height 9
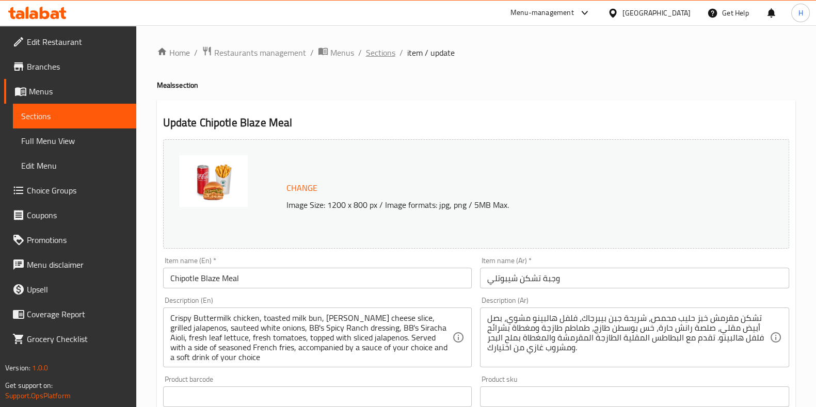
click at [380, 55] on span "Sections" at bounding box center [380, 52] width 29 height 12
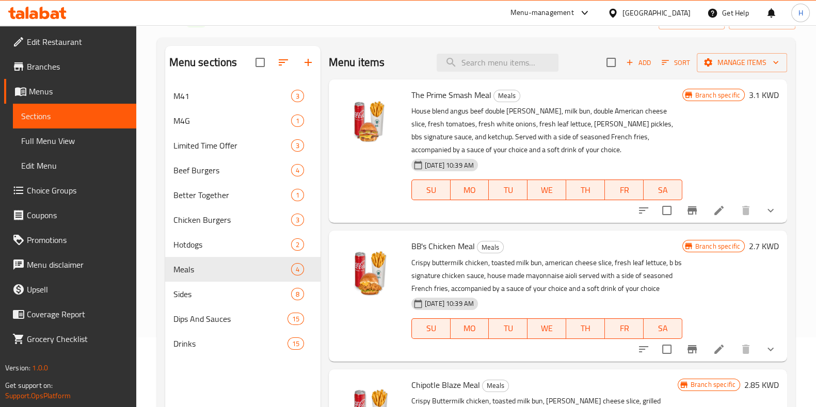
scroll to position [129, 0]
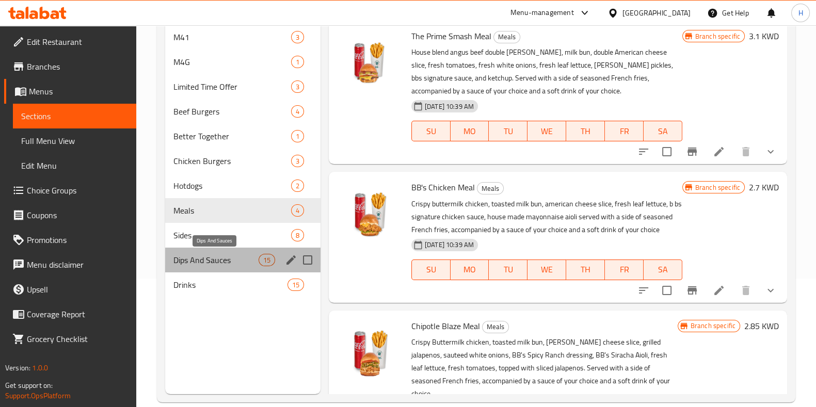
click at [210, 259] on span "Dips And Sauces" at bounding box center [215, 260] width 85 height 12
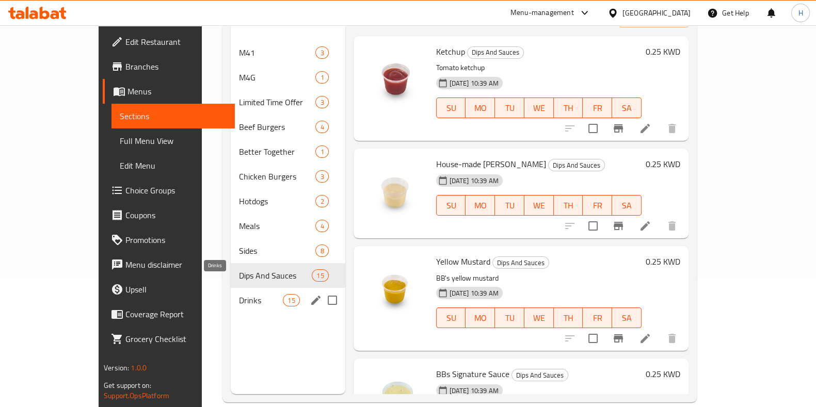
click at [239, 294] on span "Drinks" at bounding box center [261, 300] width 44 height 12
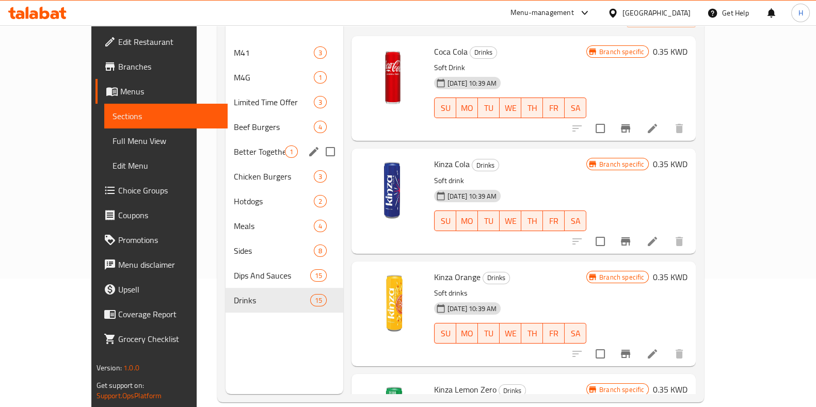
click at [308, 146] on icon "edit" at bounding box center [314, 152] width 12 height 12
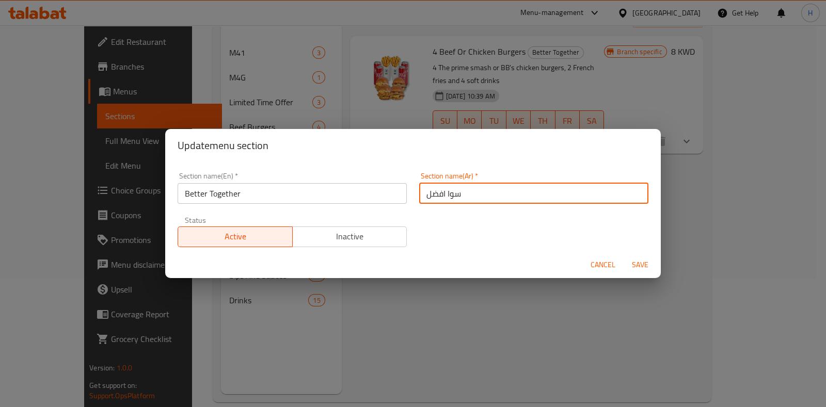
drag, startPoint x: 469, startPoint y: 196, endPoint x: 382, endPoint y: 198, distance: 87.3
click at [382, 198] on div "Section name(En)   * Better Together Section name(En) * Section name(Ar)   * سو…" at bounding box center [412, 209] width 483 height 87
click at [604, 266] on span "Cancel" at bounding box center [603, 265] width 25 height 13
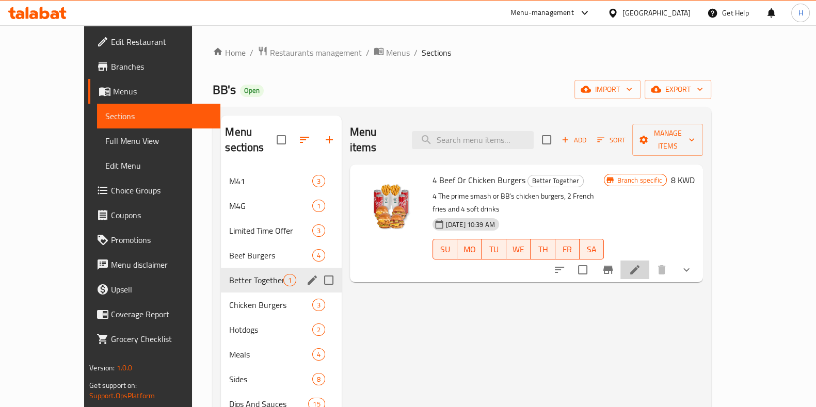
click at [649, 261] on li at bounding box center [634, 270] width 29 height 19
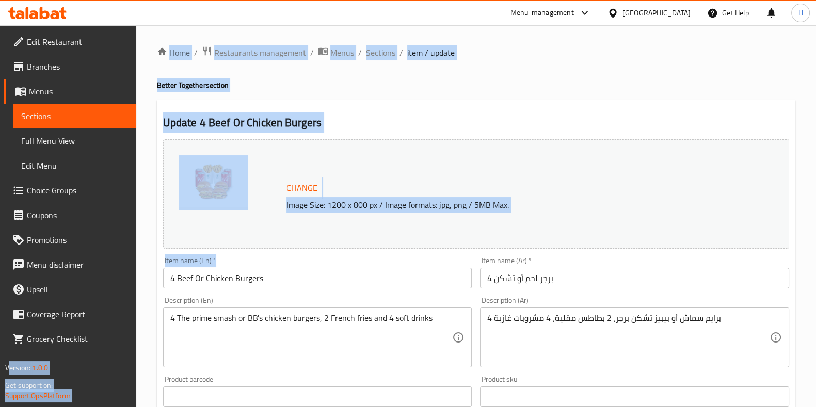
drag, startPoint x: 283, startPoint y: 267, endPoint x: 181, endPoint y: 281, distance: 103.2
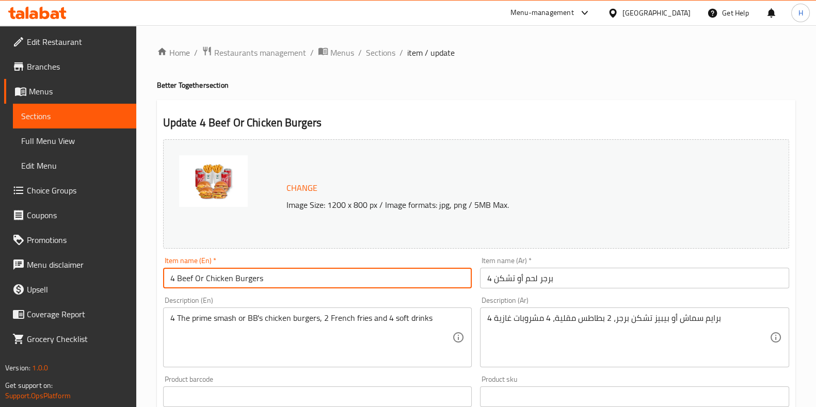
click at [254, 281] on input "4 Beef Or Chicken Burgers" at bounding box center [317, 278] width 309 height 21
drag, startPoint x: 277, startPoint y: 279, endPoint x: 160, endPoint y: 280, distance: 117.2
click at [160, 280] on div "Item name (En)   * 4 Beef Or Chicken Burgers Item name (En) *" at bounding box center [317, 273] width 317 height 40
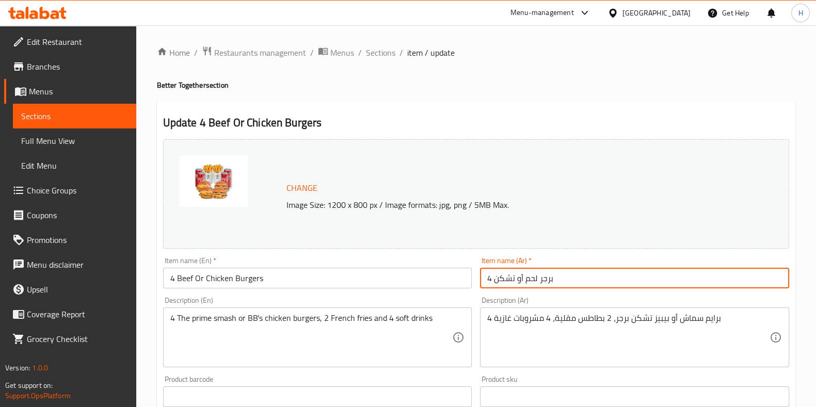
click at [513, 282] on input "4 برجر لحم أو تشكن" at bounding box center [634, 278] width 309 height 21
click at [514, 284] on input "4 برجر لحم أو تشكن" at bounding box center [634, 278] width 309 height 21
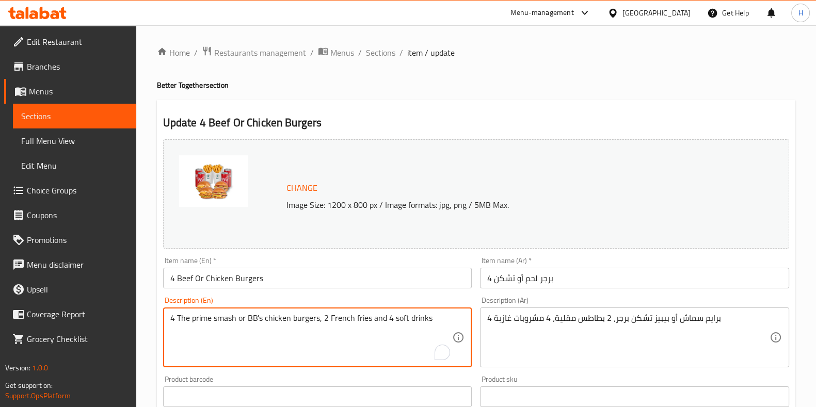
click at [225, 322] on textarea "4 The prime smash or BB's chicken burgers, 2 French fries and 4 soft drinks" at bounding box center [311, 337] width 282 height 49
click at [227, 323] on textarea "4 The prime smash or BB's chicken burgers, 2 French fries and 4 soft drinks" at bounding box center [311, 337] width 282 height 49
click at [237, 320] on textarea "4 The prime smash or BB's chicken burgers, 2 French fries and 4 soft drinks" at bounding box center [311, 337] width 282 height 49
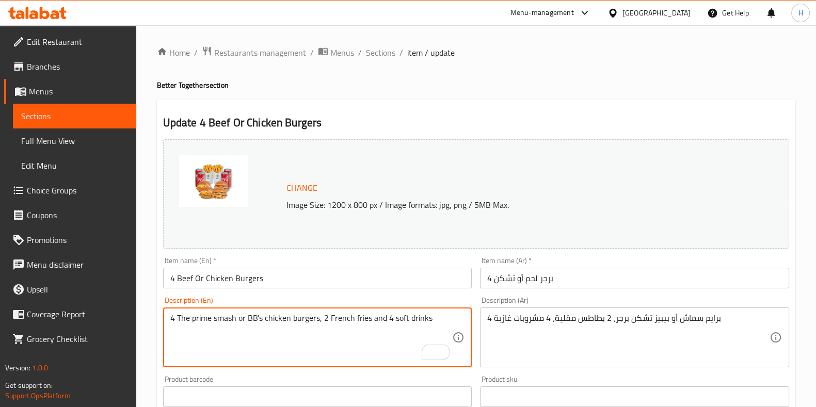
paste textarea "Prime Smash or The Better [DEMOGRAPHIC_DATA], 2 French fries,"
type textarea "4 The Prime Smash or The Better [DEMOGRAPHIC_DATA], 2 French fries, 4 soft drin…"
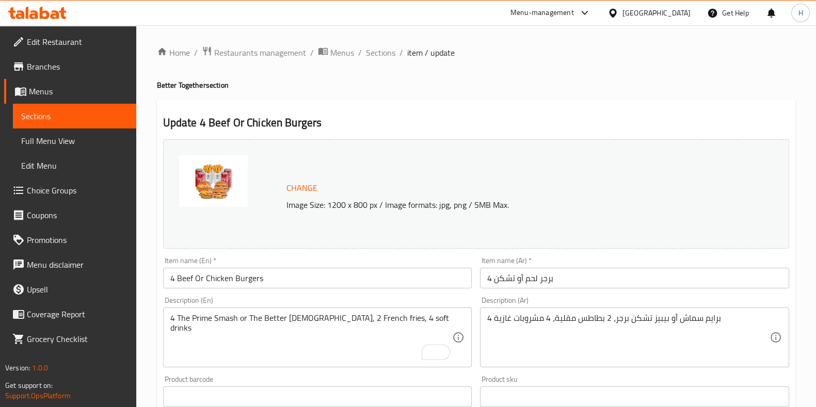
click at [265, 379] on div "Product barcode Product barcode" at bounding box center [317, 391] width 309 height 31
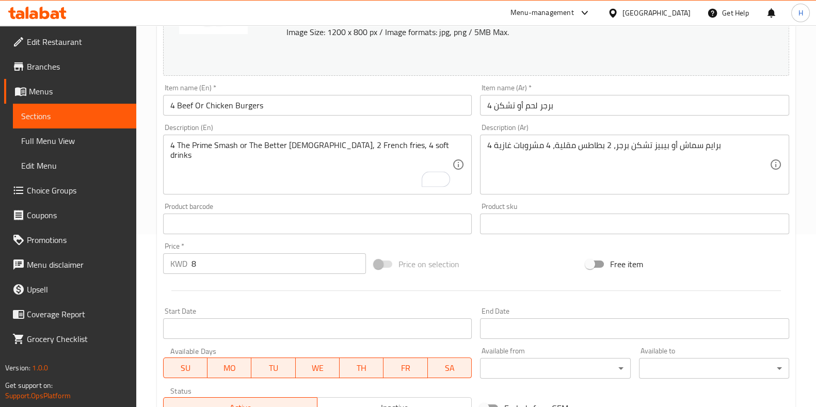
scroll to position [194, 0]
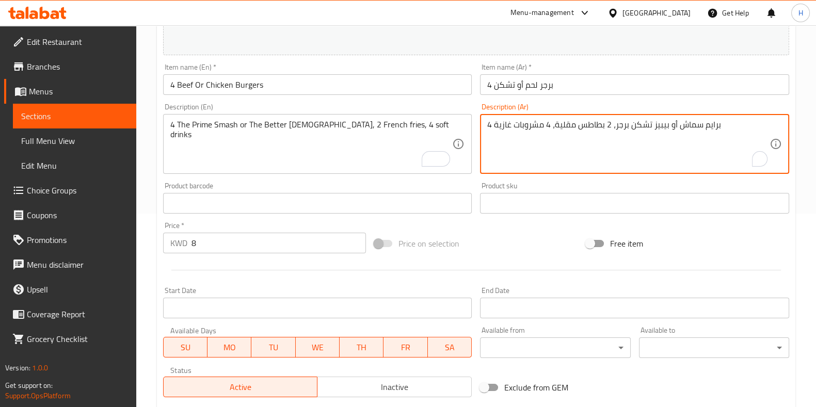
click at [579, 127] on textarea "4 برايم سماش أو بيبيز تشكن برجر، 2 بطاطس مقلية، 4 مشروبات غازية" at bounding box center [628, 144] width 282 height 49
click at [579, 128] on textarea "4 برايم سماش أو بيبيز تشكن برجر، 2 بطاطس مقلية، 4 مشروبات غازية" at bounding box center [628, 144] width 282 height 49
paste textarea "بترتشك"
type textarea "4 برايم سماش أو بترتشك برجر، 2 بطاطس مقلية، 4 مشروبات غازية"
drag, startPoint x: 511, startPoint y: 238, endPoint x: 501, endPoint y: 247, distance: 13.5
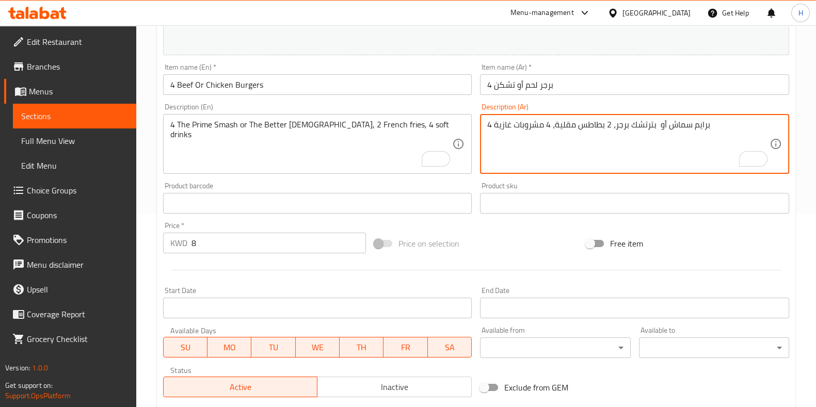
click at [511, 238] on div "Price on selection" at bounding box center [476, 244] width 212 height 28
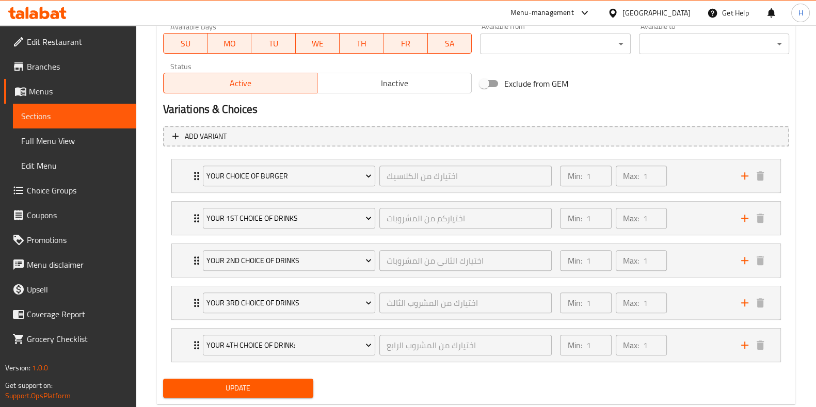
scroll to position [516, 0]
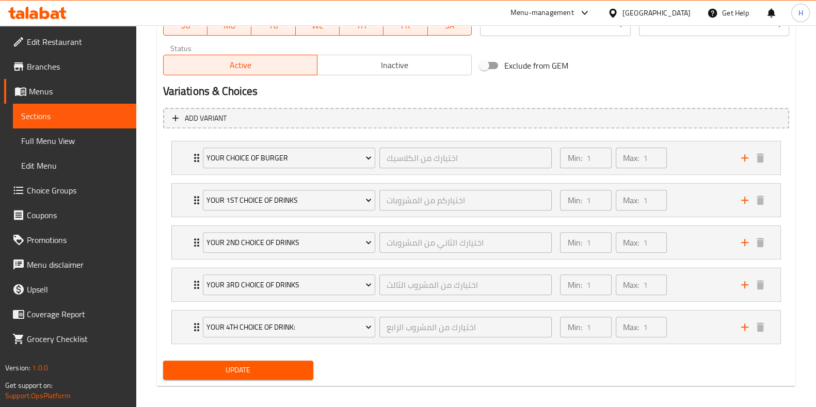
drag, startPoint x: 262, startPoint y: 367, endPoint x: 265, endPoint y: 362, distance: 5.5
click at [261, 367] on span "Update" at bounding box center [238, 370] width 134 height 13
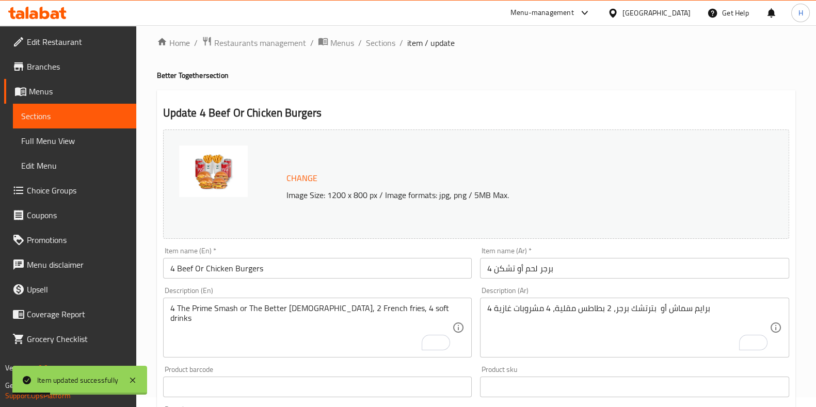
scroll to position [0, 0]
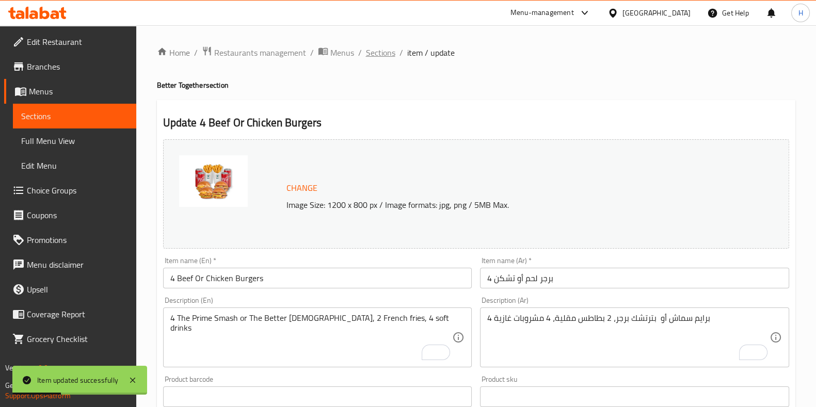
click at [373, 54] on span "Sections" at bounding box center [380, 52] width 29 height 12
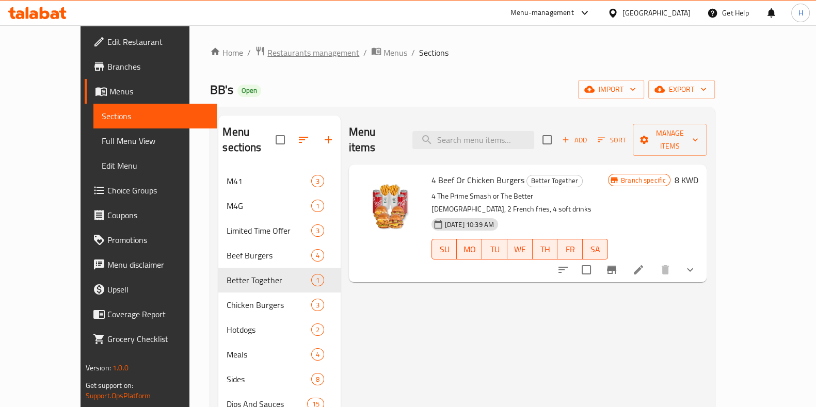
click at [267, 53] on span "Restaurants management" at bounding box center [313, 52] width 92 height 12
